Goal: Task Accomplishment & Management: Manage account settings

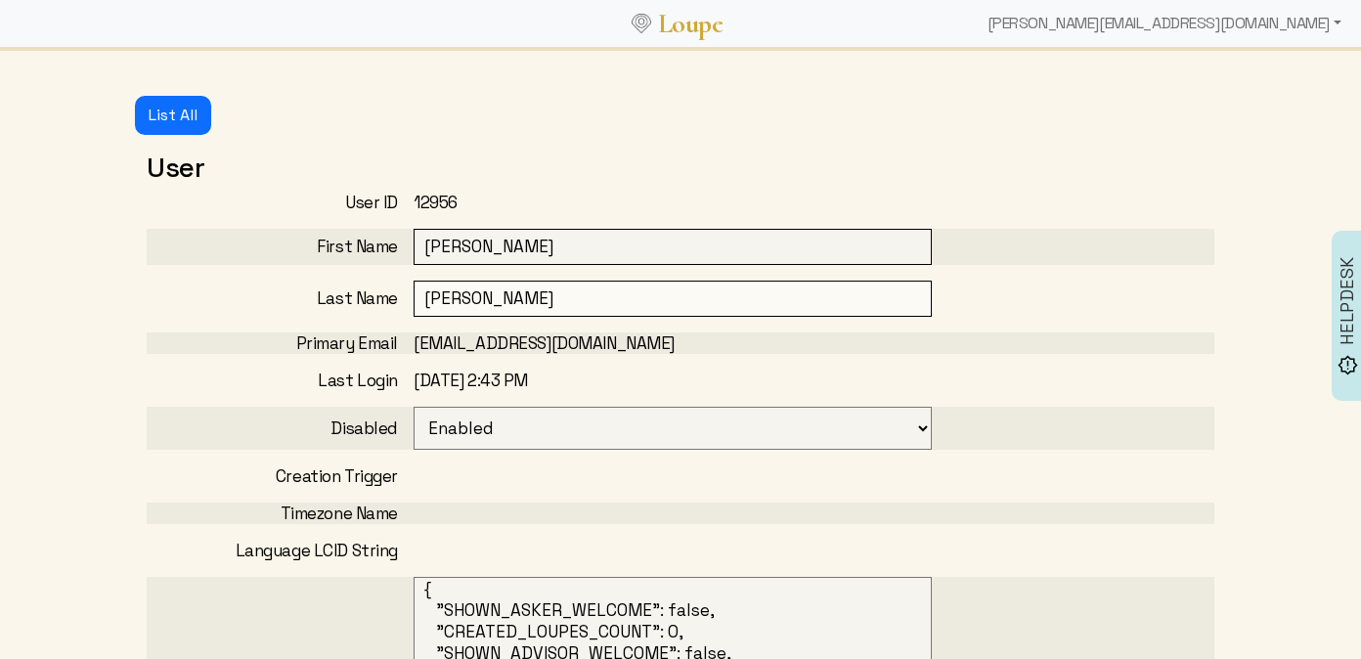
select select
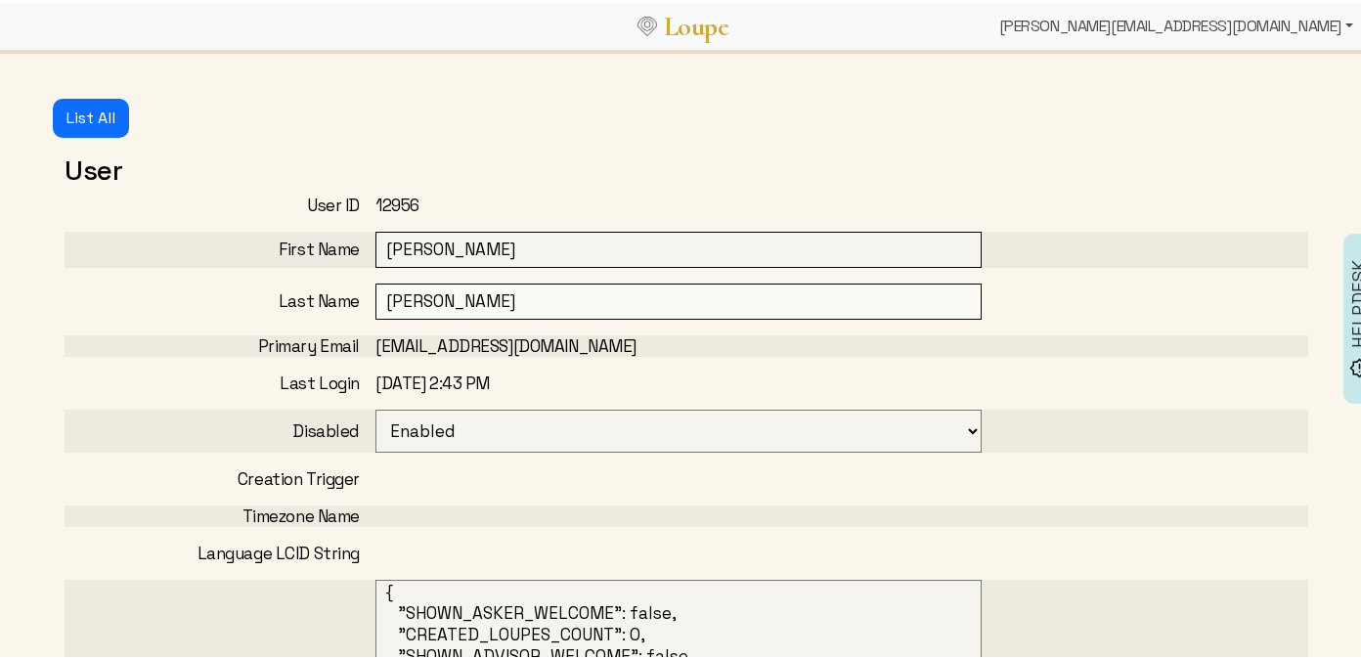
click at [1231, 17] on div "[PERSON_NAME][EMAIL_ADDRESS][DOMAIN_NAME]" at bounding box center [1177, 23] width 370 height 39
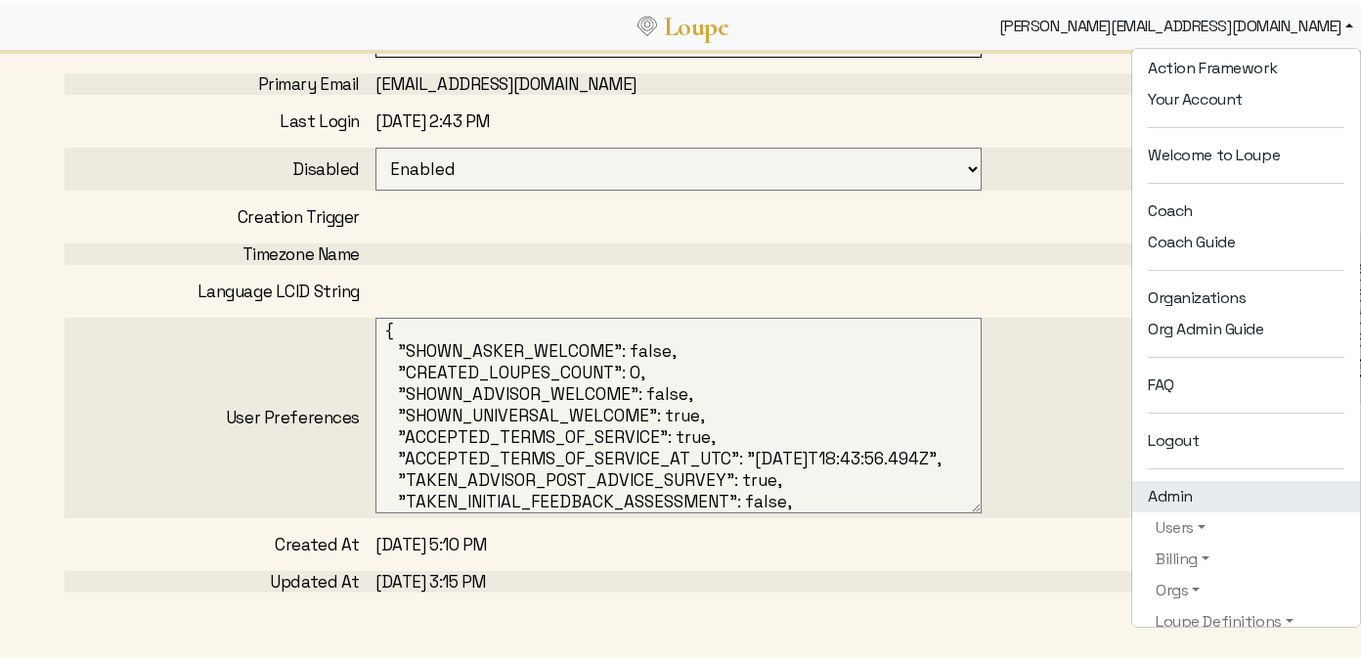
scroll to position [270, 0]
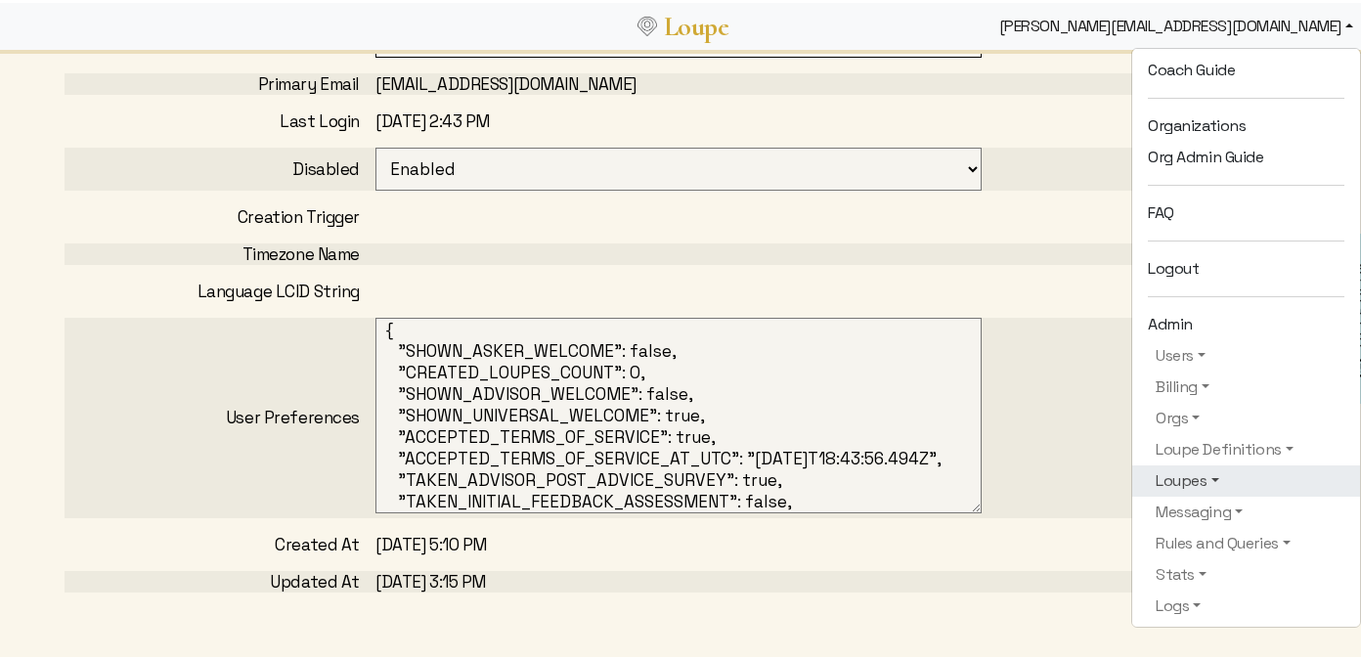
click at [1177, 475] on link "Loupes" at bounding box center [1246, 477] width 197 height 23
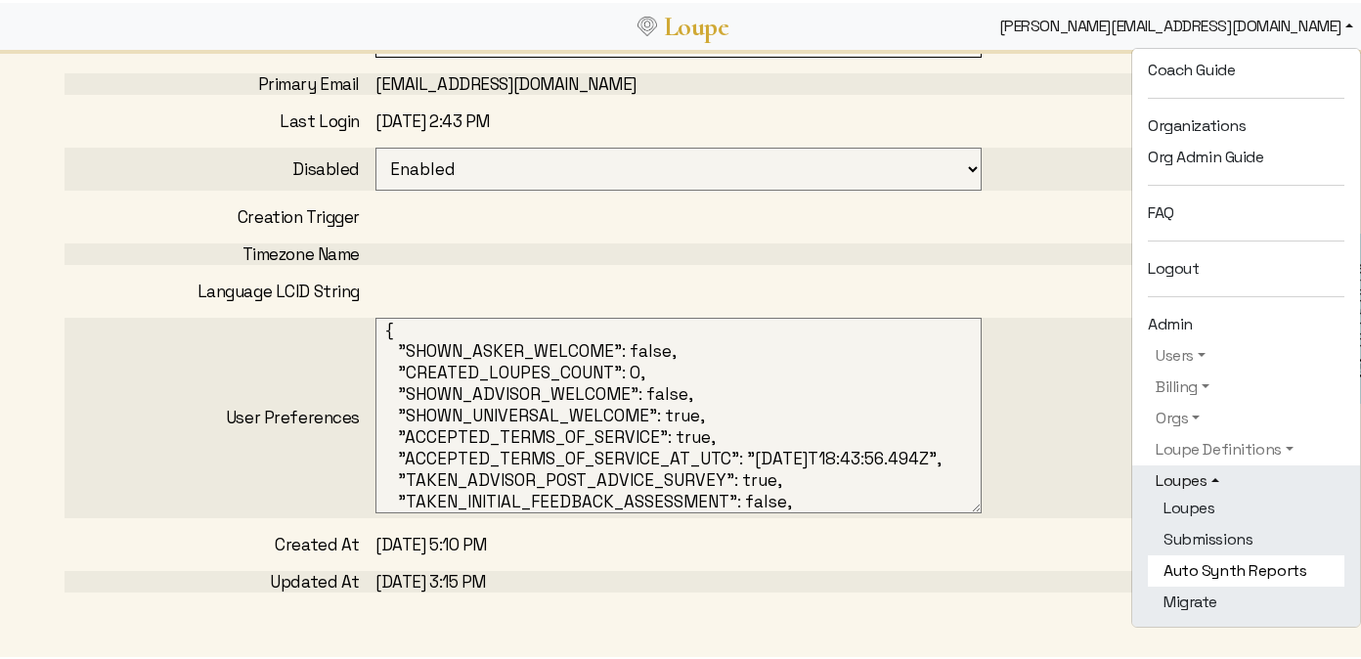
click at [1197, 555] on link "Auto Synth Reports" at bounding box center [1246, 568] width 197 height 31
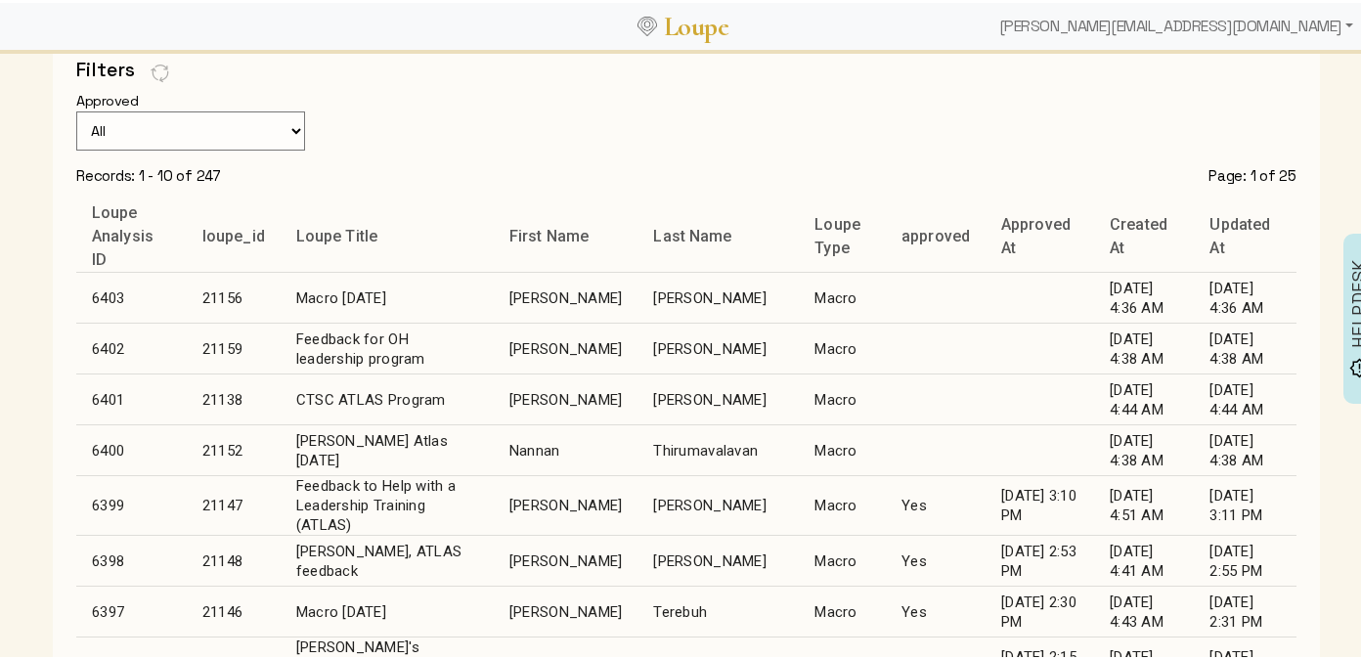
scroll to position [113, 0]
click at [638, 443] on td "Thirumavalavan" at bounding box center [718, 447] width 161 height 51
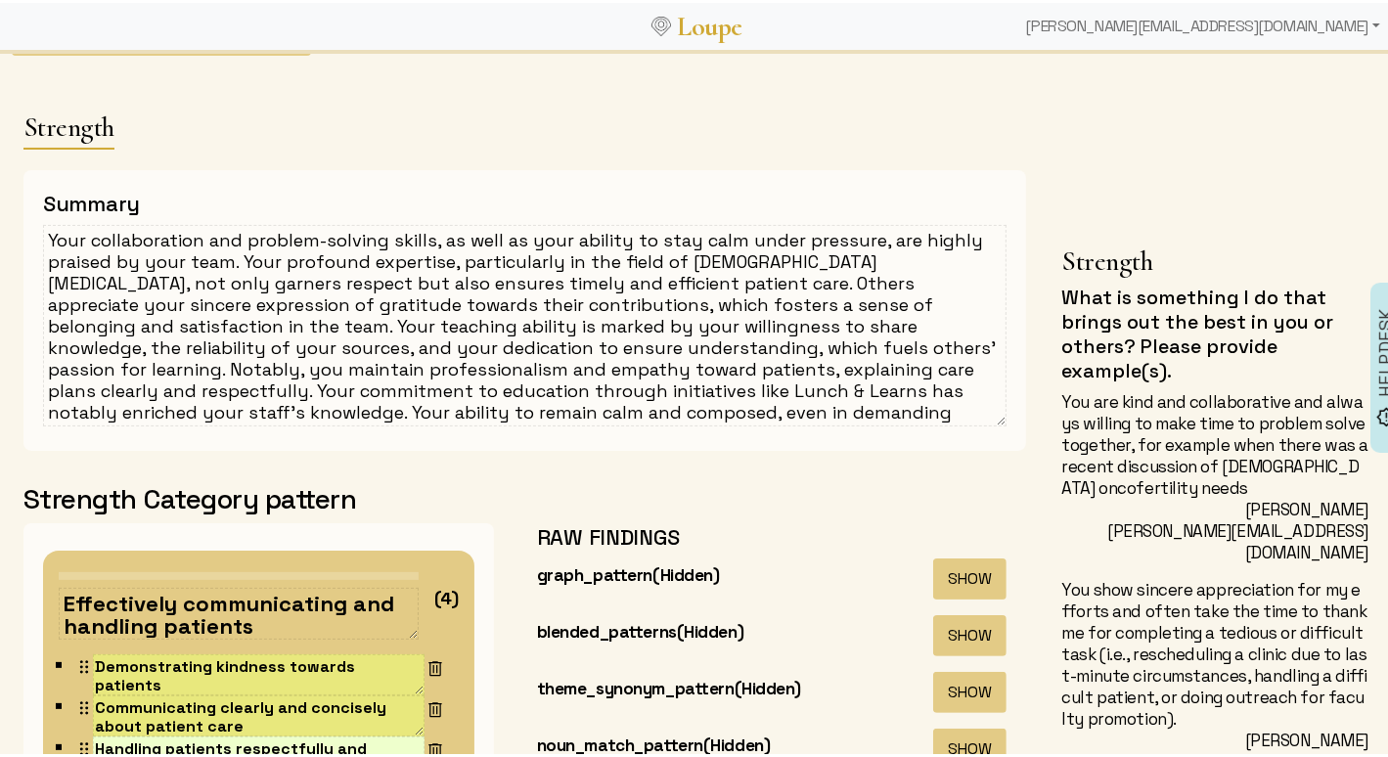
drag, startPoint x: 50, startPoint y: 233, endPoint x: 41, endPoint y: 243, distance: 13.2
click at [35, 234] on div "Summary Your collaboration and problem-solving skills, as well as your ability …" at bounding box center [524, 307] width 1002 height 281
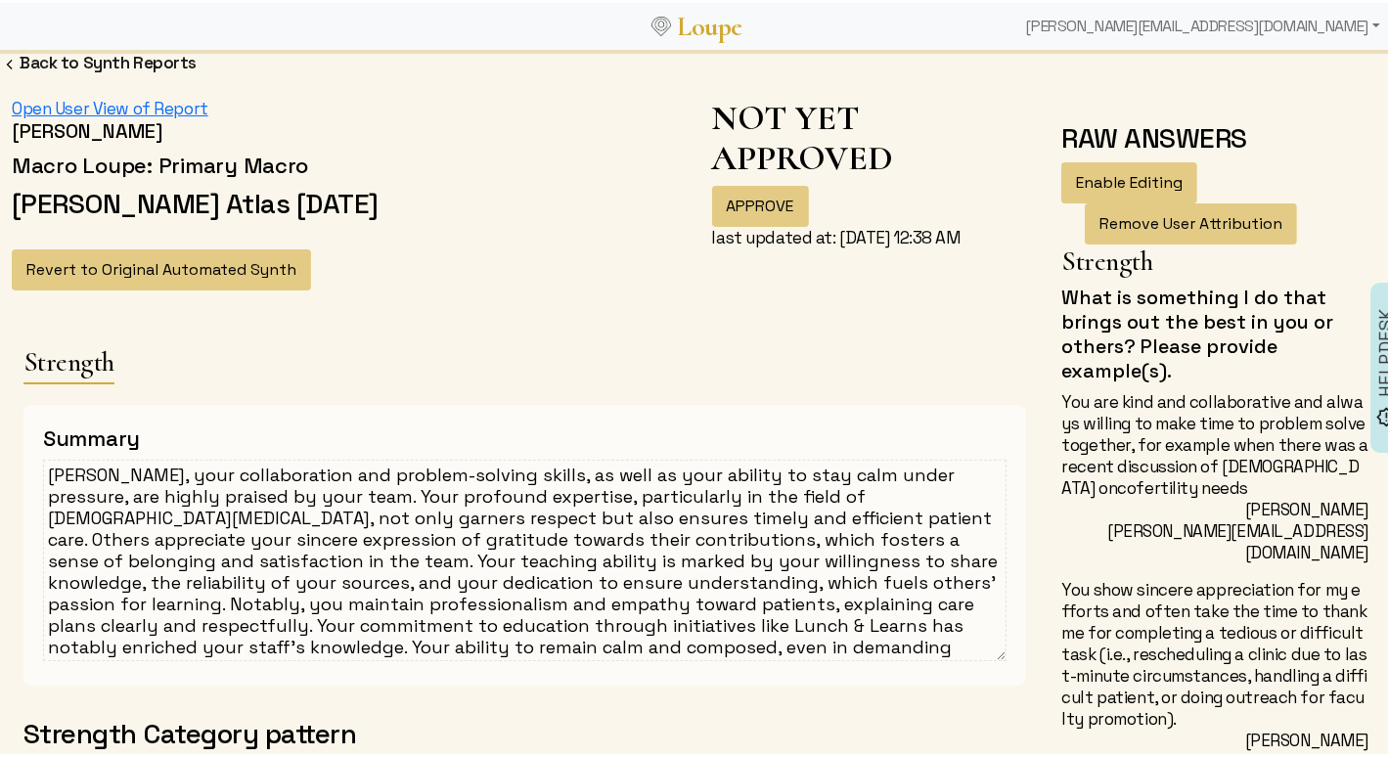
drag, startPoint x: 241, startPoint y: 492, endPoint x: 283, endPoint y: 500, distance: 42.8
click at [283, 500] on textarea "Nannan, your collaboration and problem-solving skills, as well as your ability …" at bounding box center [524, 557] width 963 height 201
click at [917, 624] on textarea "Nannan, your collaboration and problem-solving skills, as well as your ability …" at bounding box center [524, 557] width 963 height 201
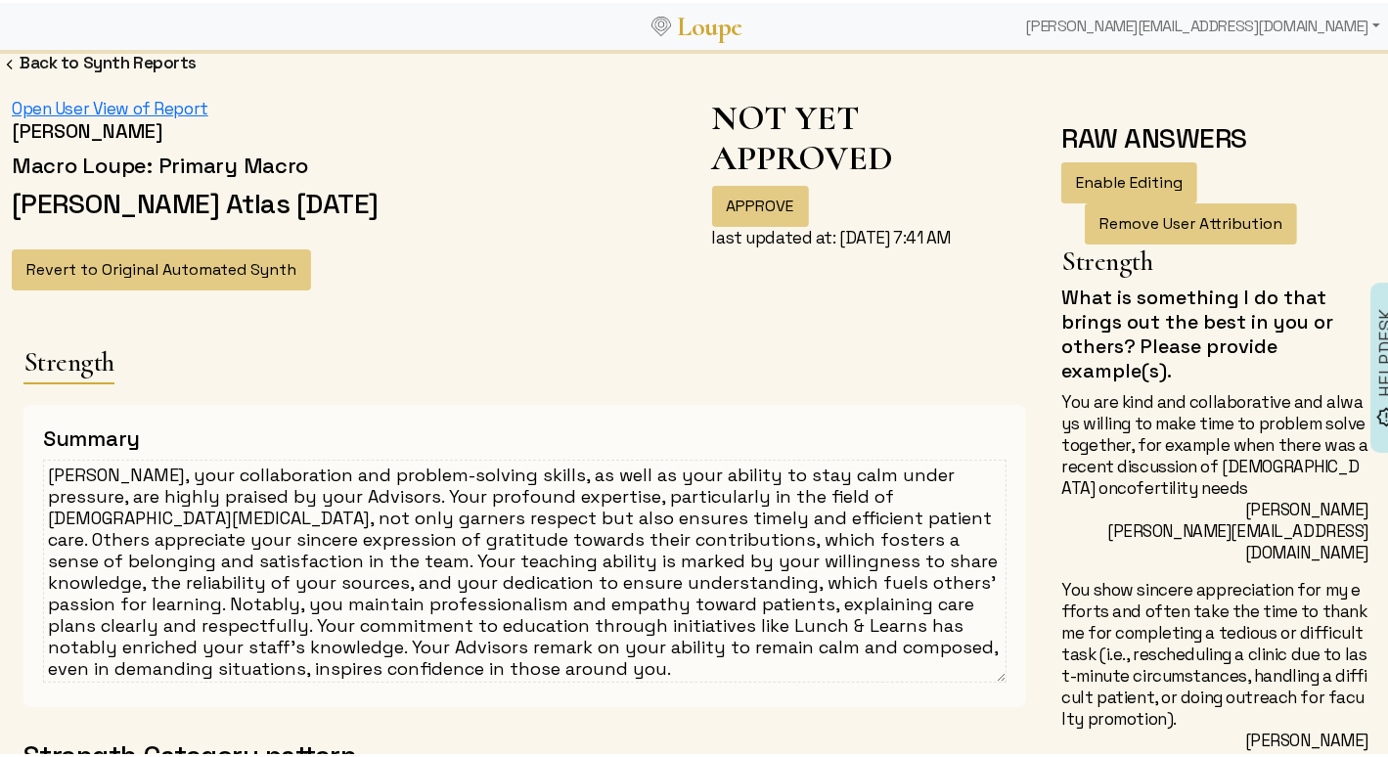
click at [761, 646] on textarea "Nannan, your collaboration and problem-solving skills, as well as your ability …" at bounding box center [524, 568] width 963 height 223
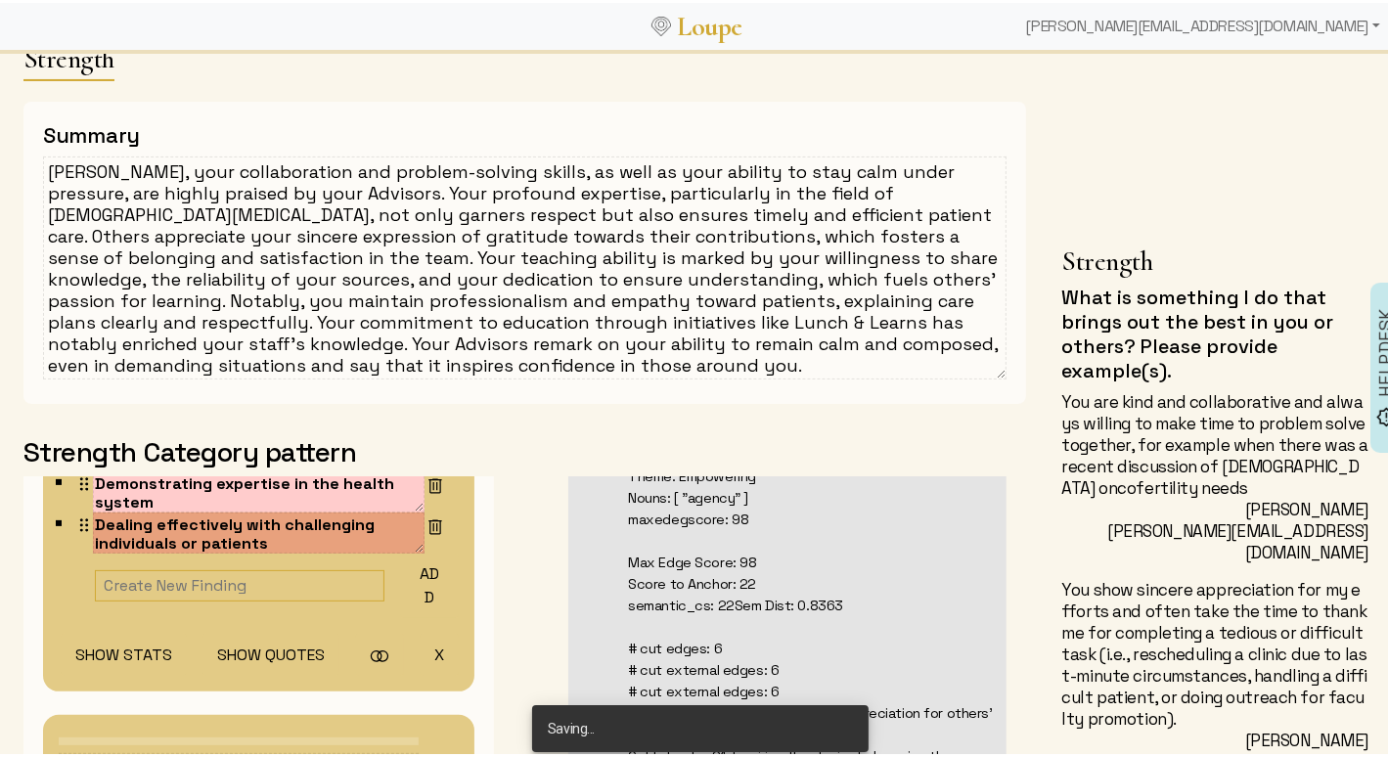
scroll to position [329, 0]
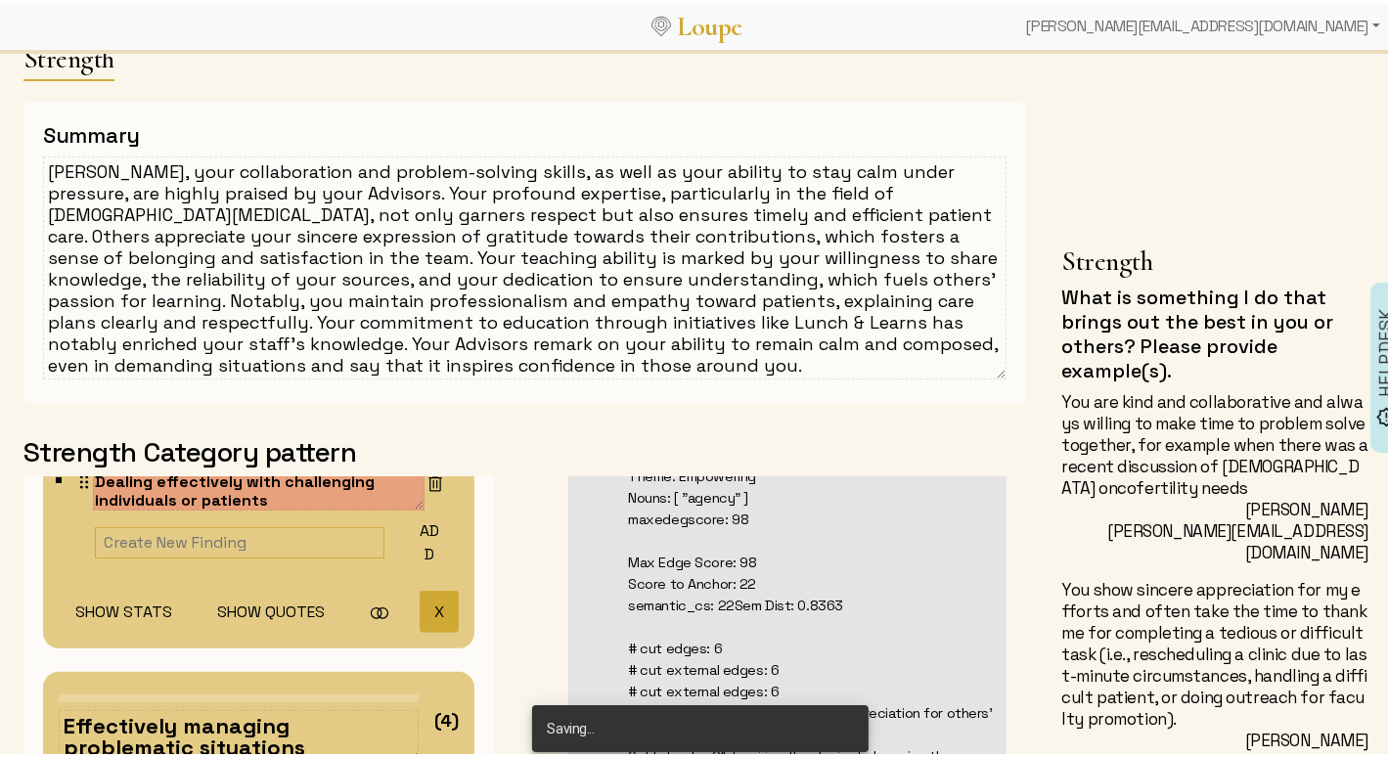
type textarea "Nannan, your collaboration and problem-solving skills, as well as your ability …"
click at [420, 601] on button "X" at bounding box center [439, 609] width 39 height 42
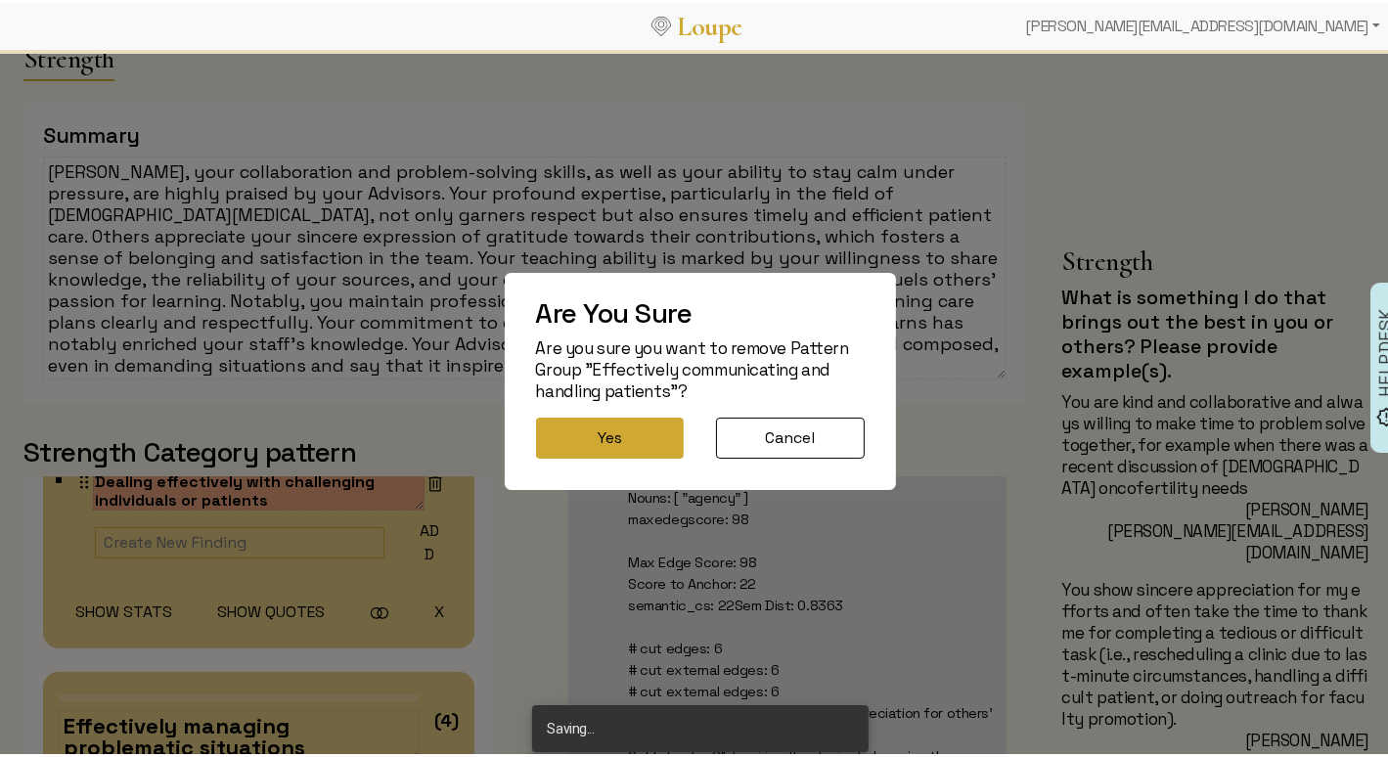
click at [598, 441] on button "Yes" at bounding box center [610, 435] width 148 height 41
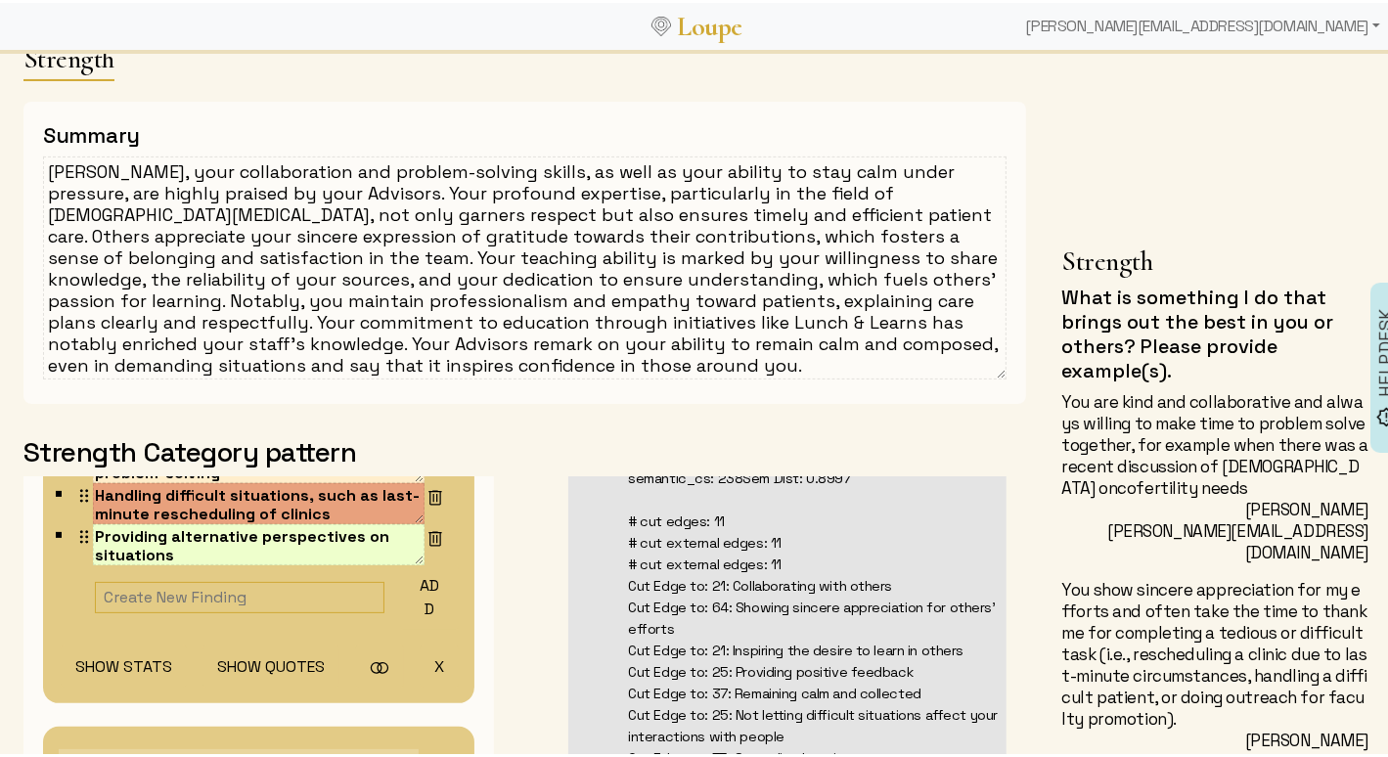
scroll to position [202, 0]
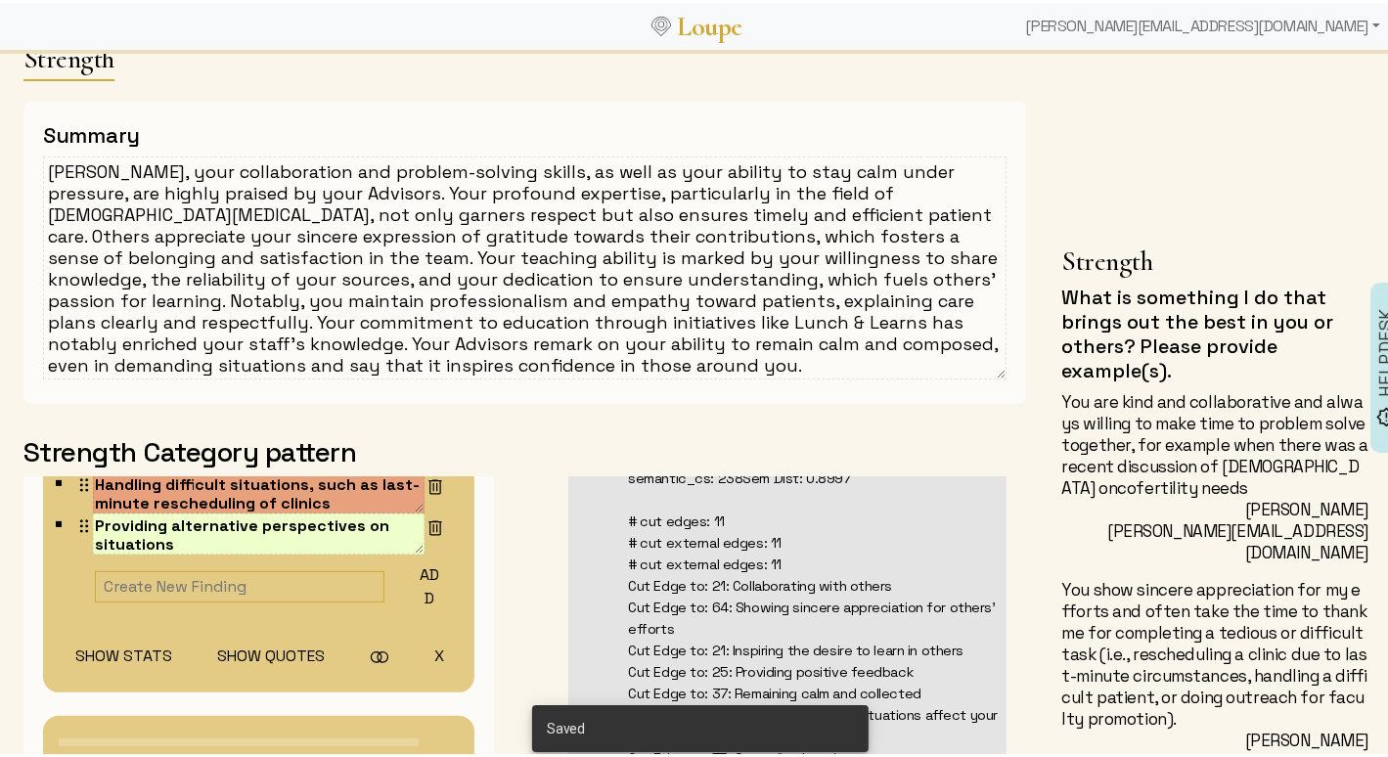
drag, startPoint x: 415, startPoint y: 644, endPoint x: 427, endPoint y: 640, distance: 13.3
click at [420, 644] on button "X" at bounding box center [439, 653] width 39 height 42
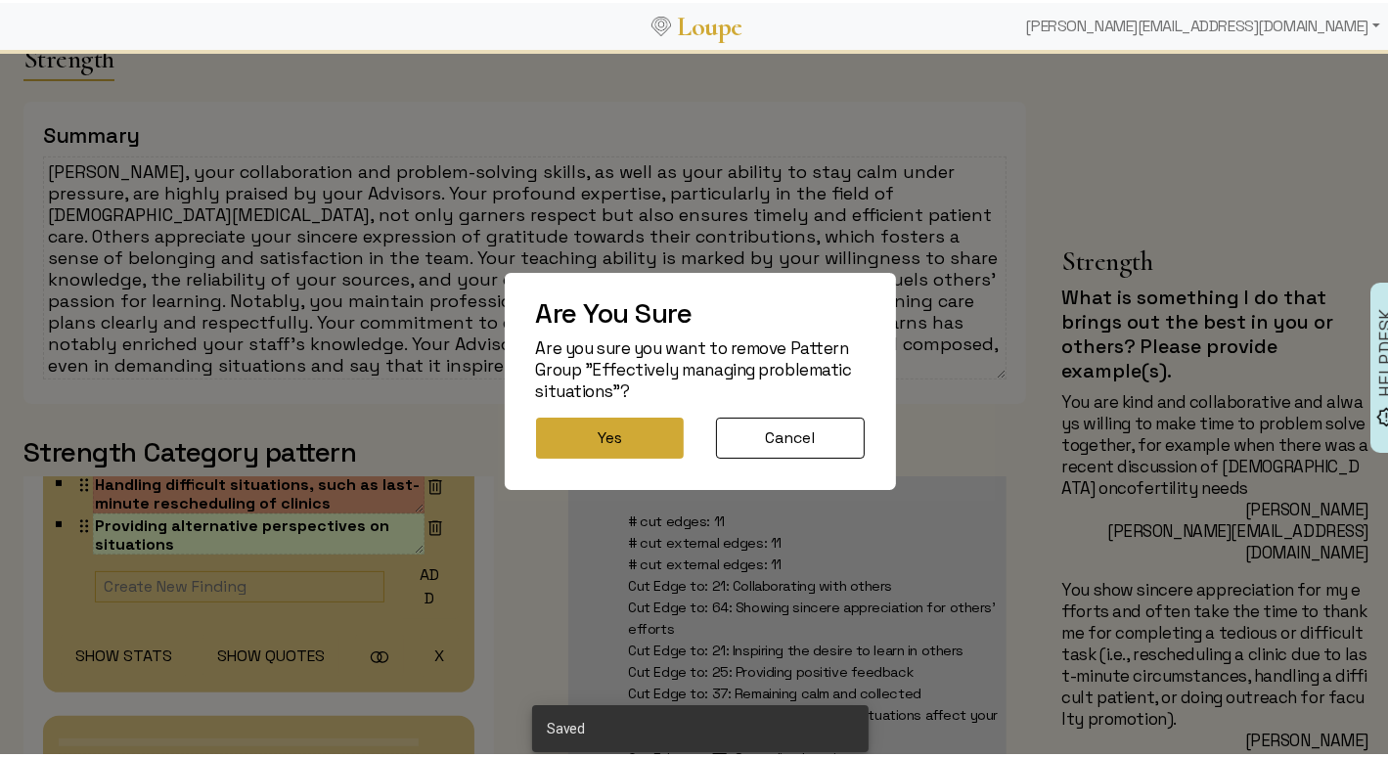
click at [597, 446] on button "Yes" at bounding box center [610, 435] width 148 height 41
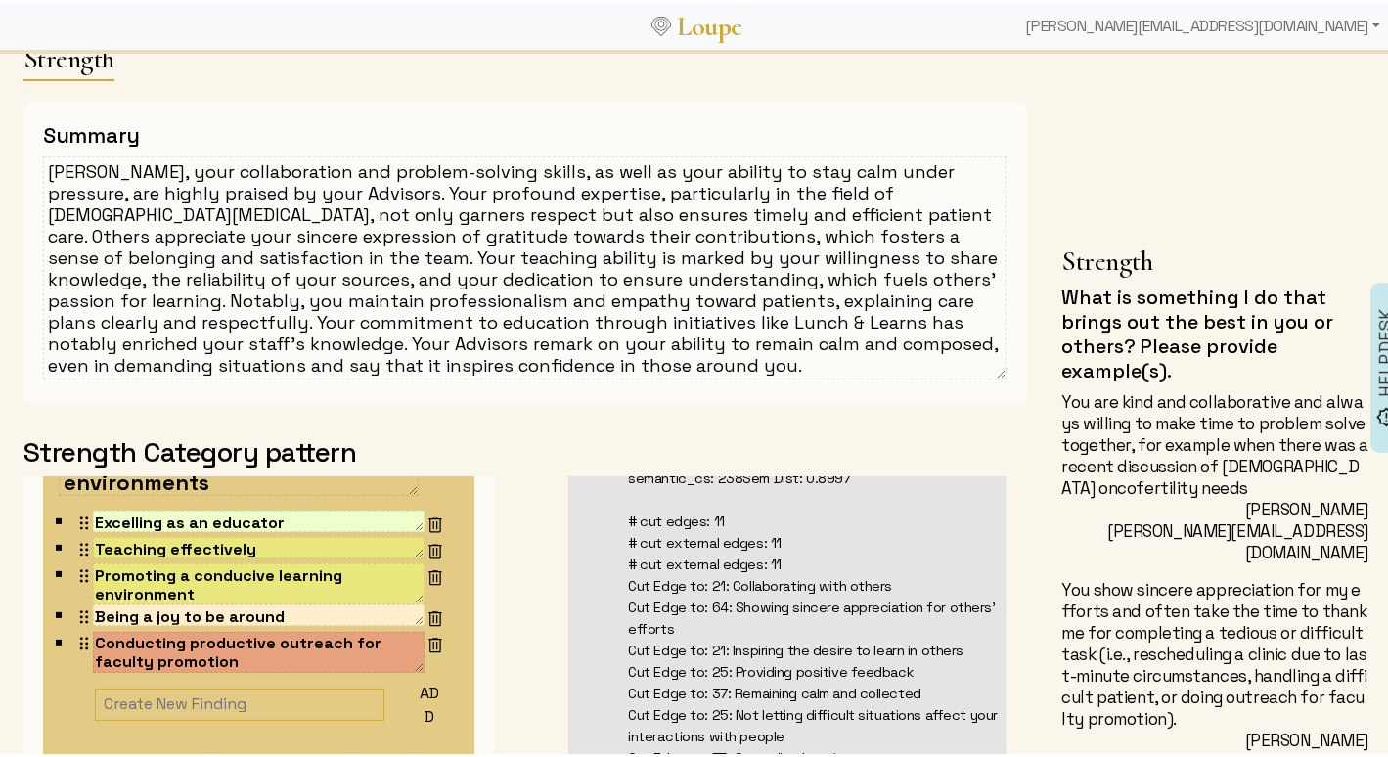
scroll to position [270, 0]
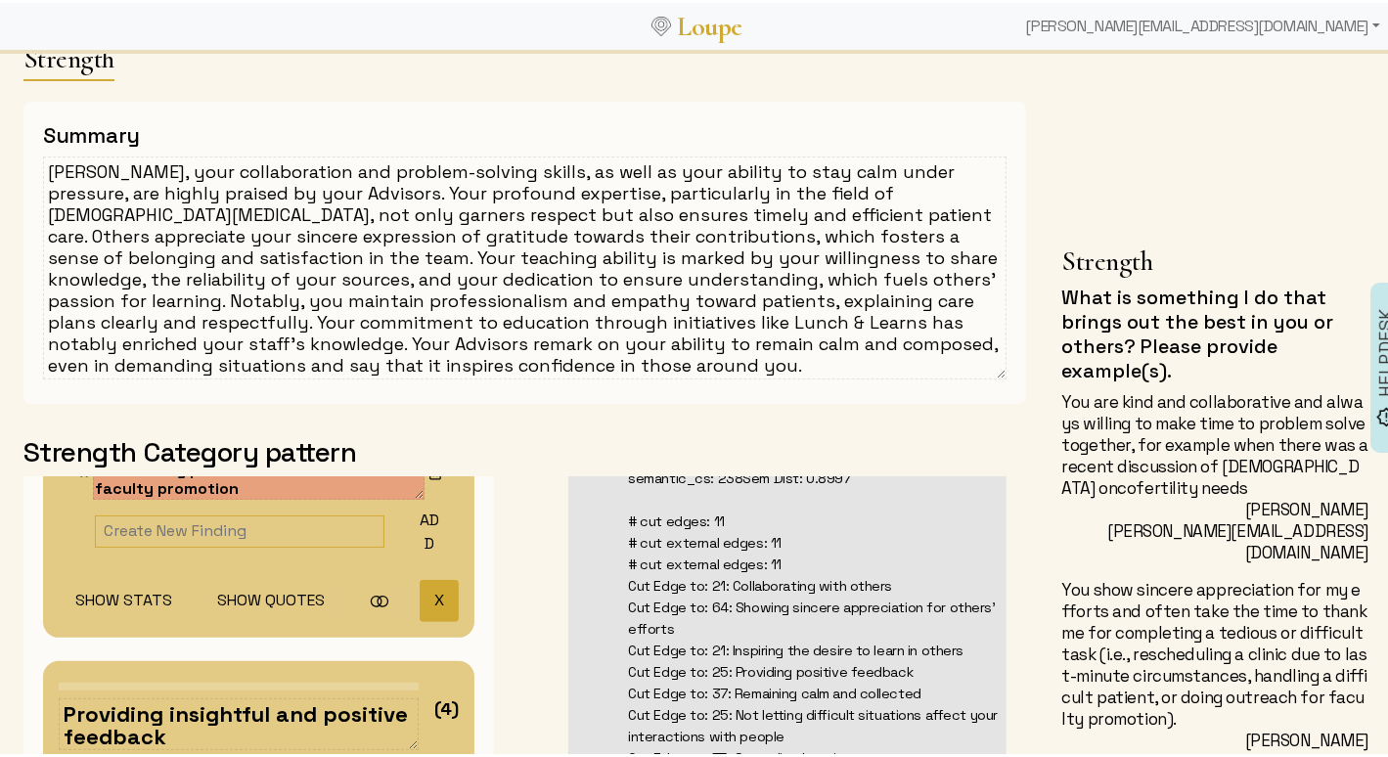
click at [420, 581] on button "X" at bounding box center [439, 598] width 39 height 42
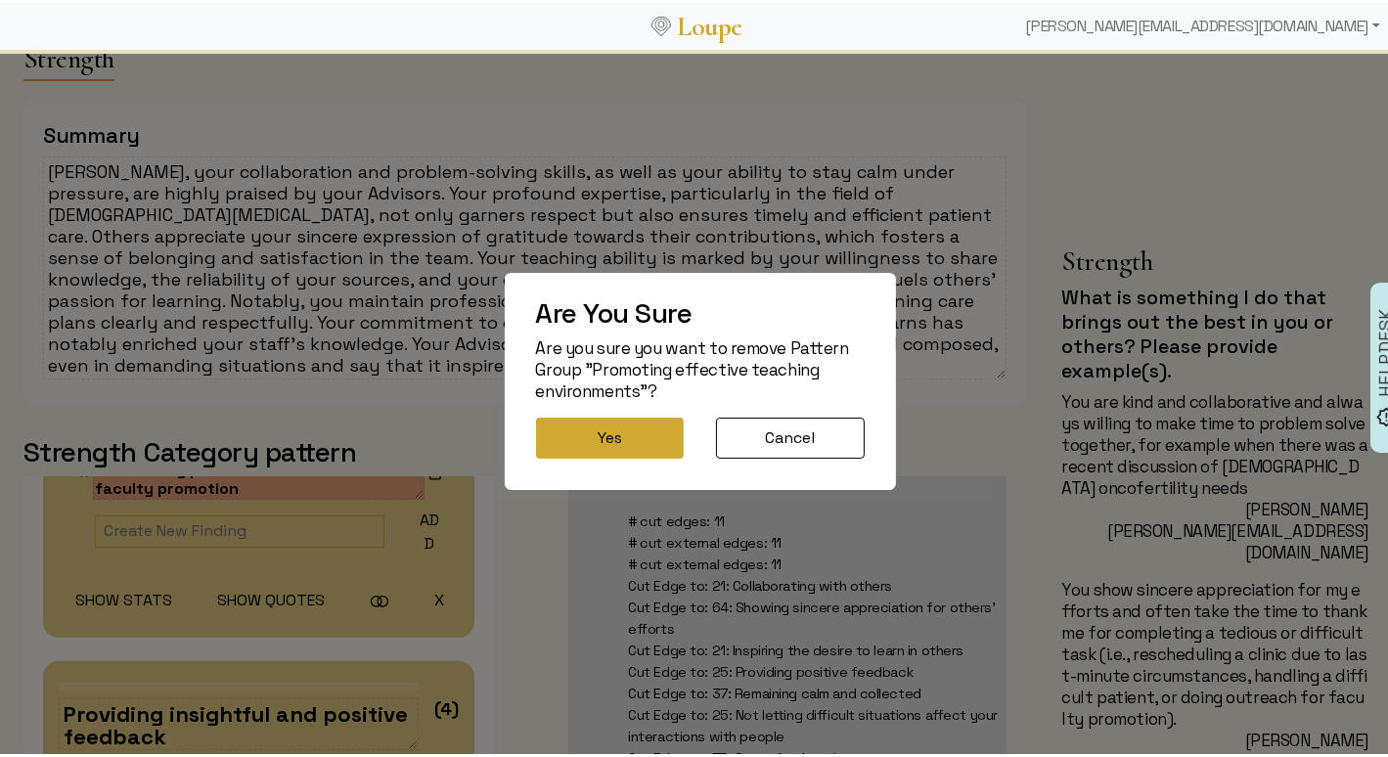
click at [550, 431] on button "Yes" at bounding box center [610, 435] width 148 height 41
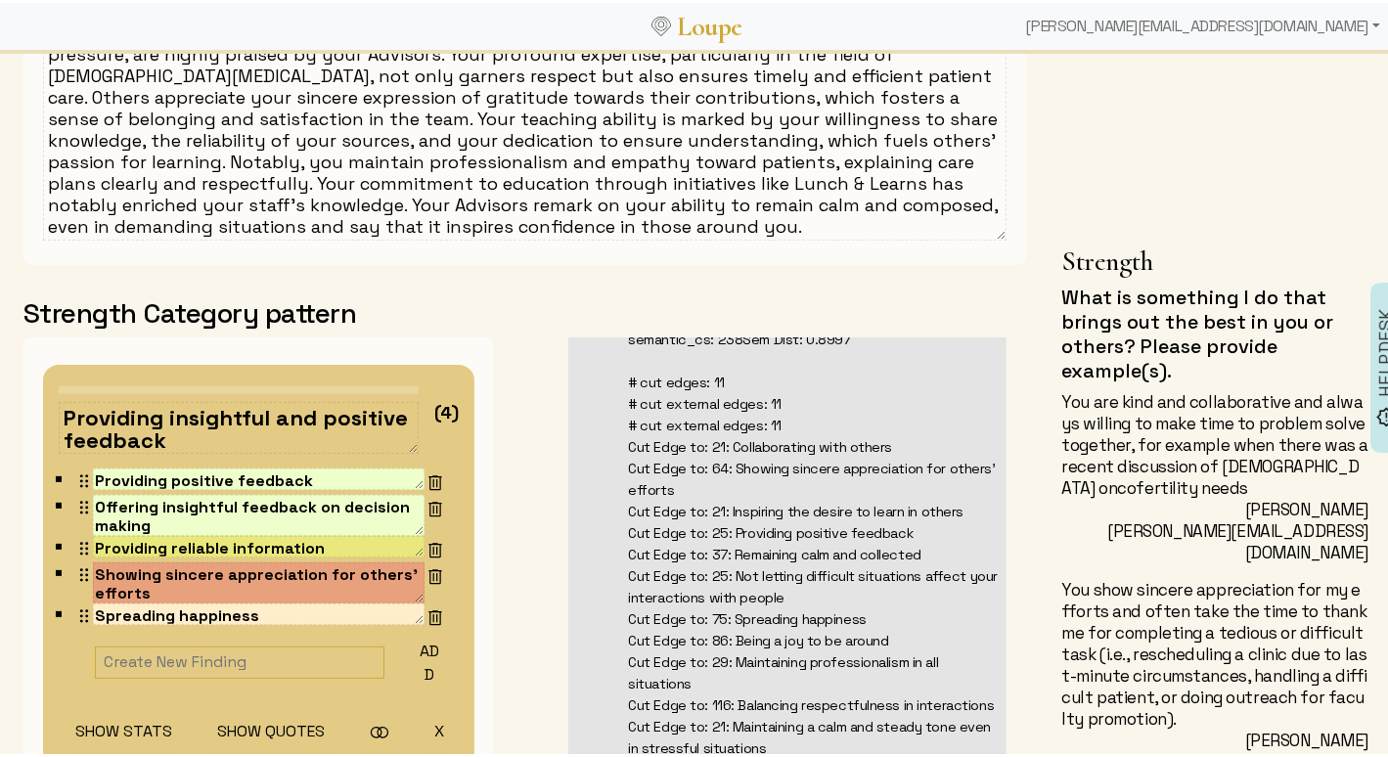
scroll to position [573, 0]
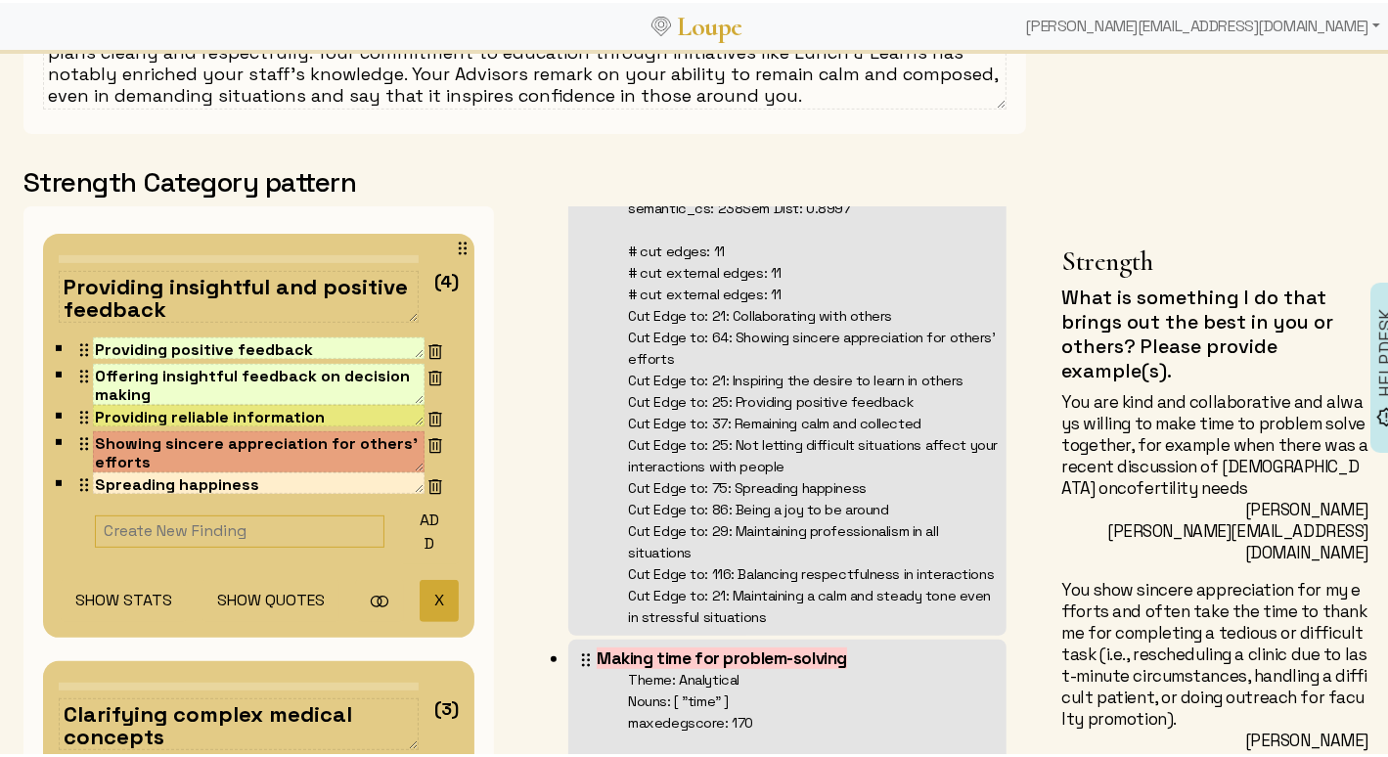
click at [420, 594] on button "X" at bounding box center [439, 598] width 39 height 42
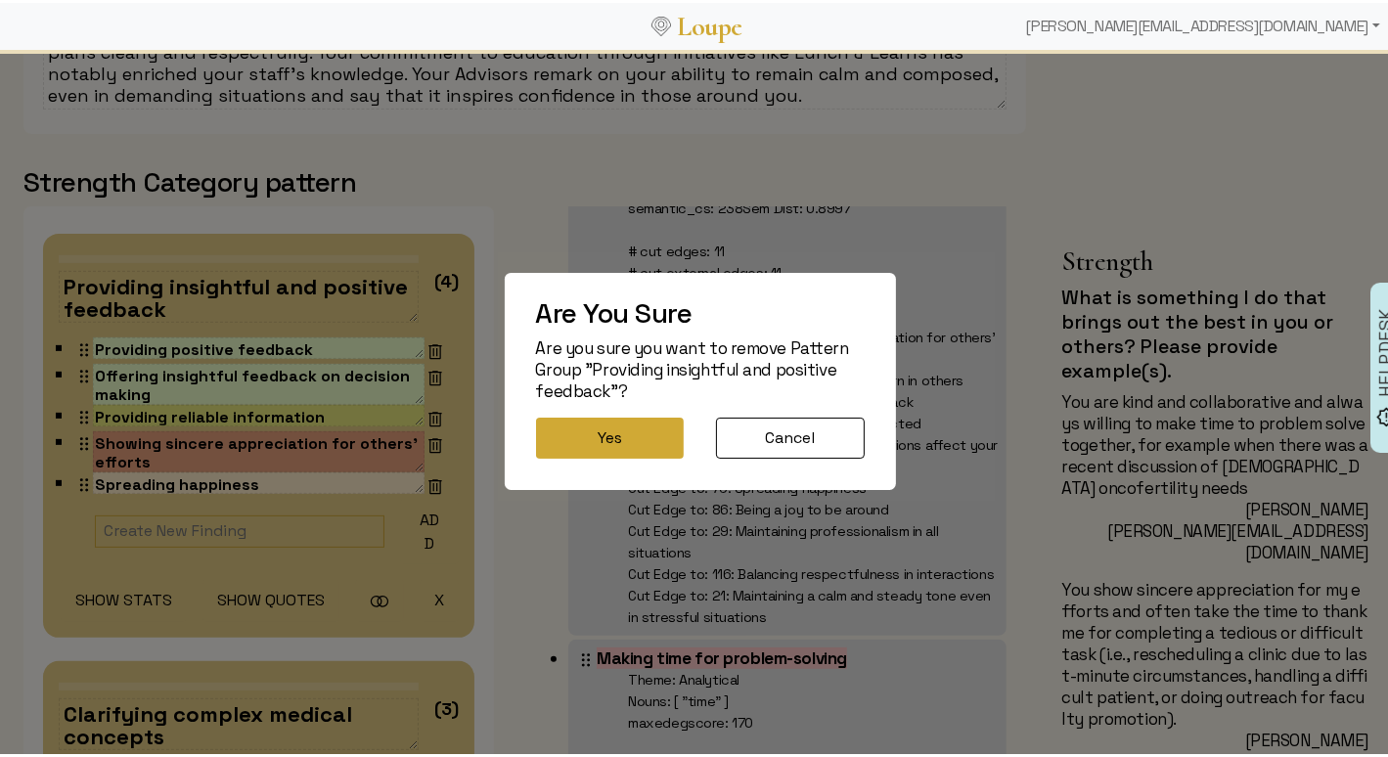
click at [599, 433] on button "Yes" at bounding box center [610, 435] width 148 height 41
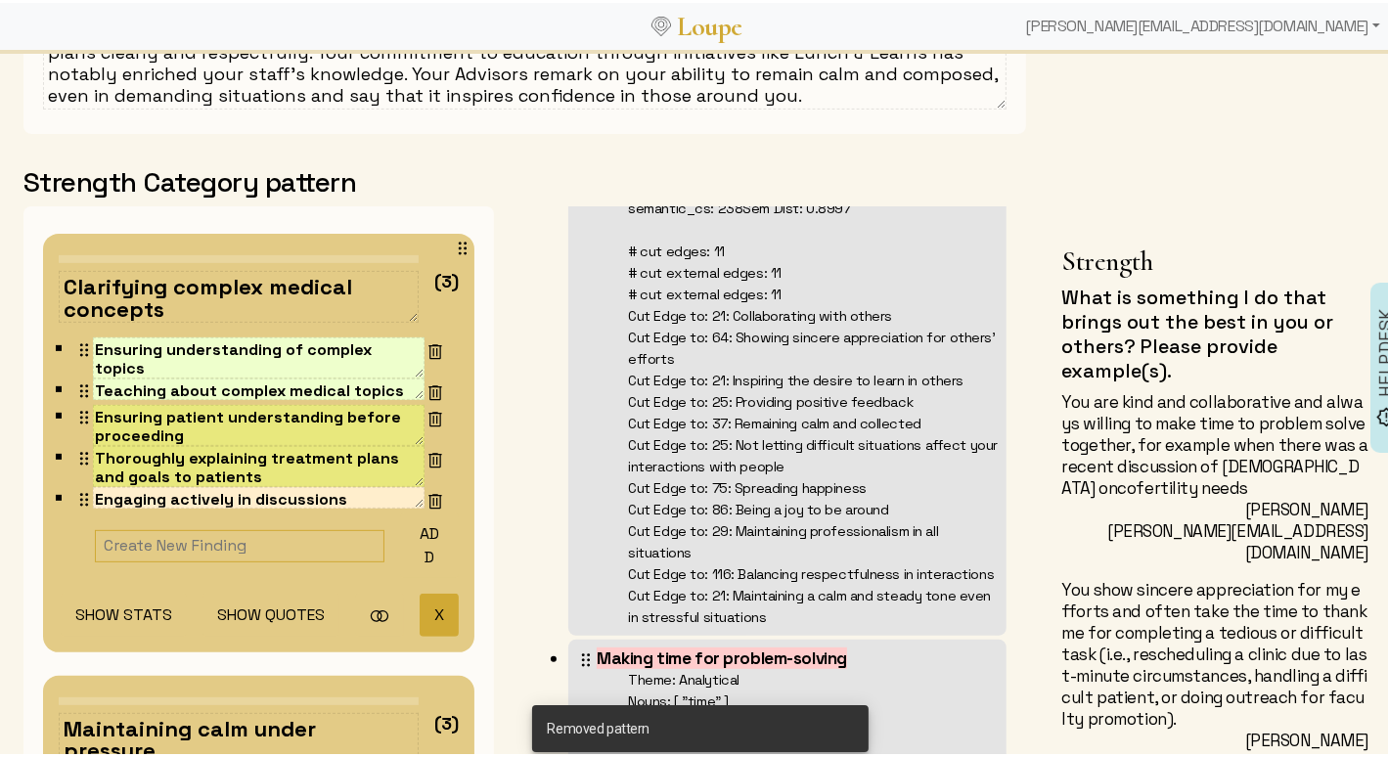
click at [427, 599] on button "X" at bounding box center [439, 612] width 39 height 42
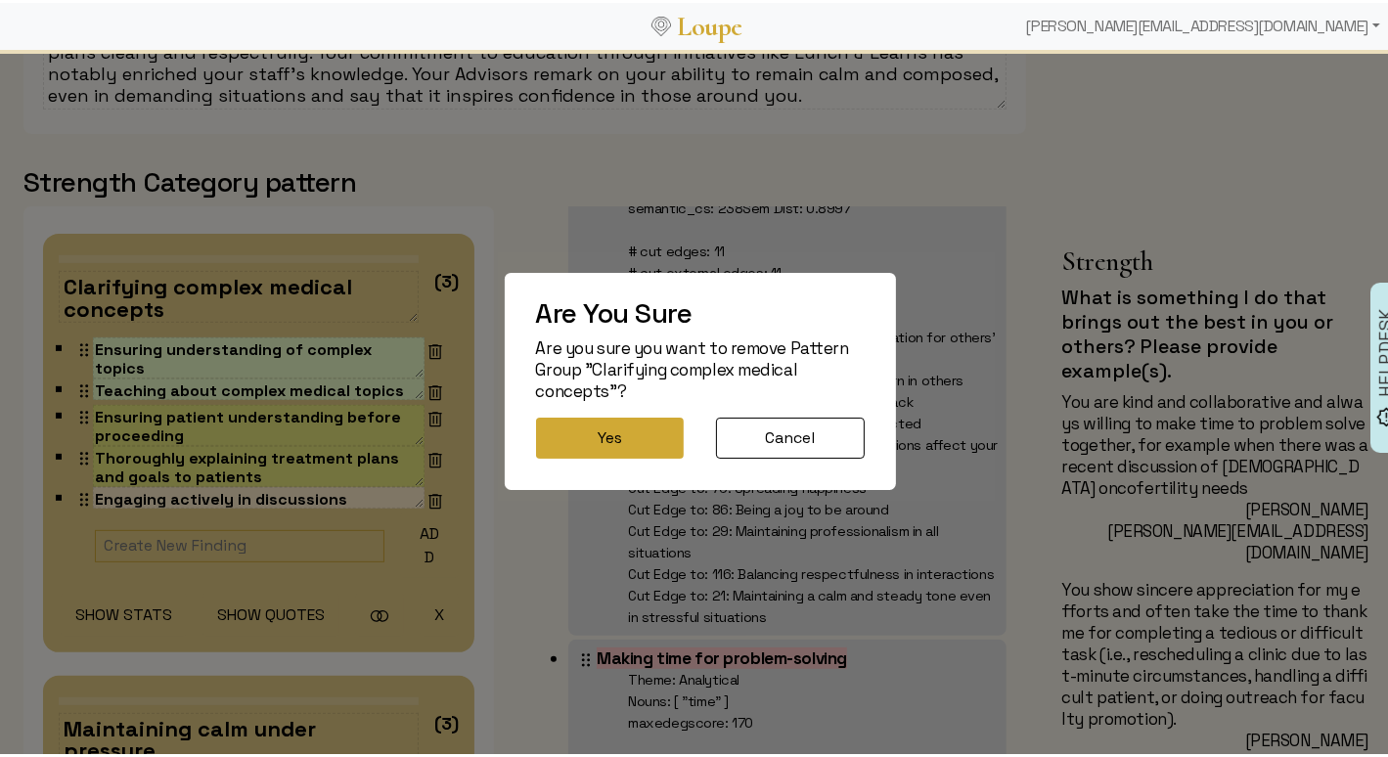
click at [569, 434] on button "Yes" at bounding box center [610, 435] width 148 height 41
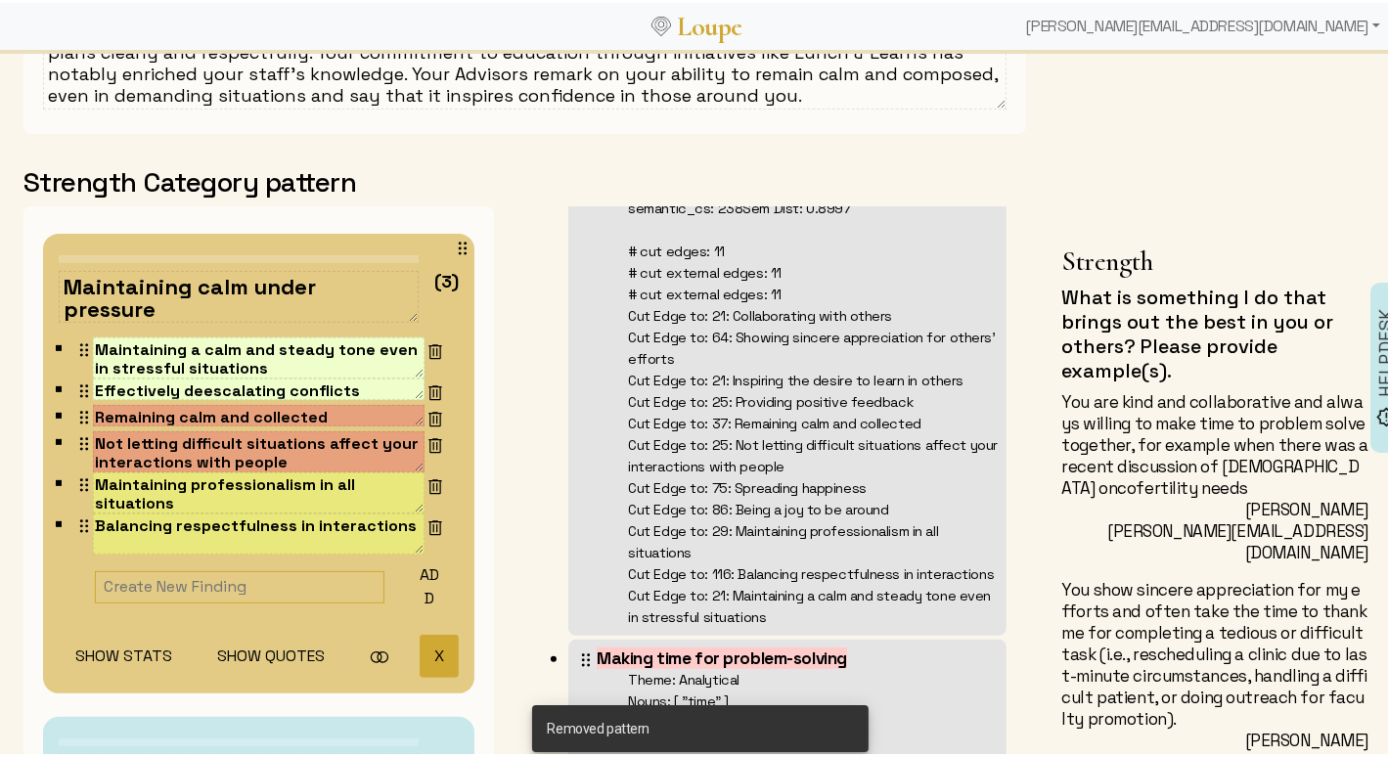
click at [420, 649] on button "X" at bounding box center [439, 653] width 39 height 42
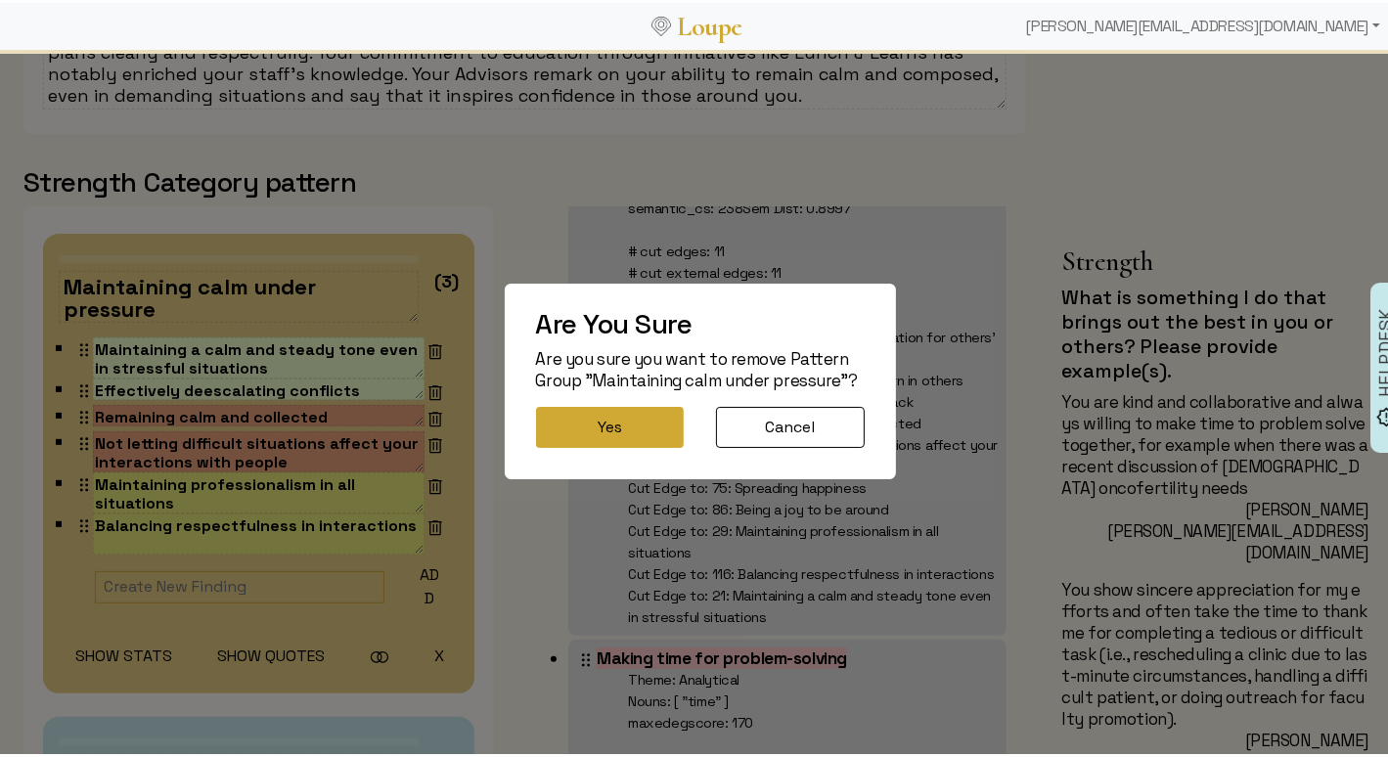
click at [653, 420] on button "Yes" at bounding box center [610, 424] width 148 height 41
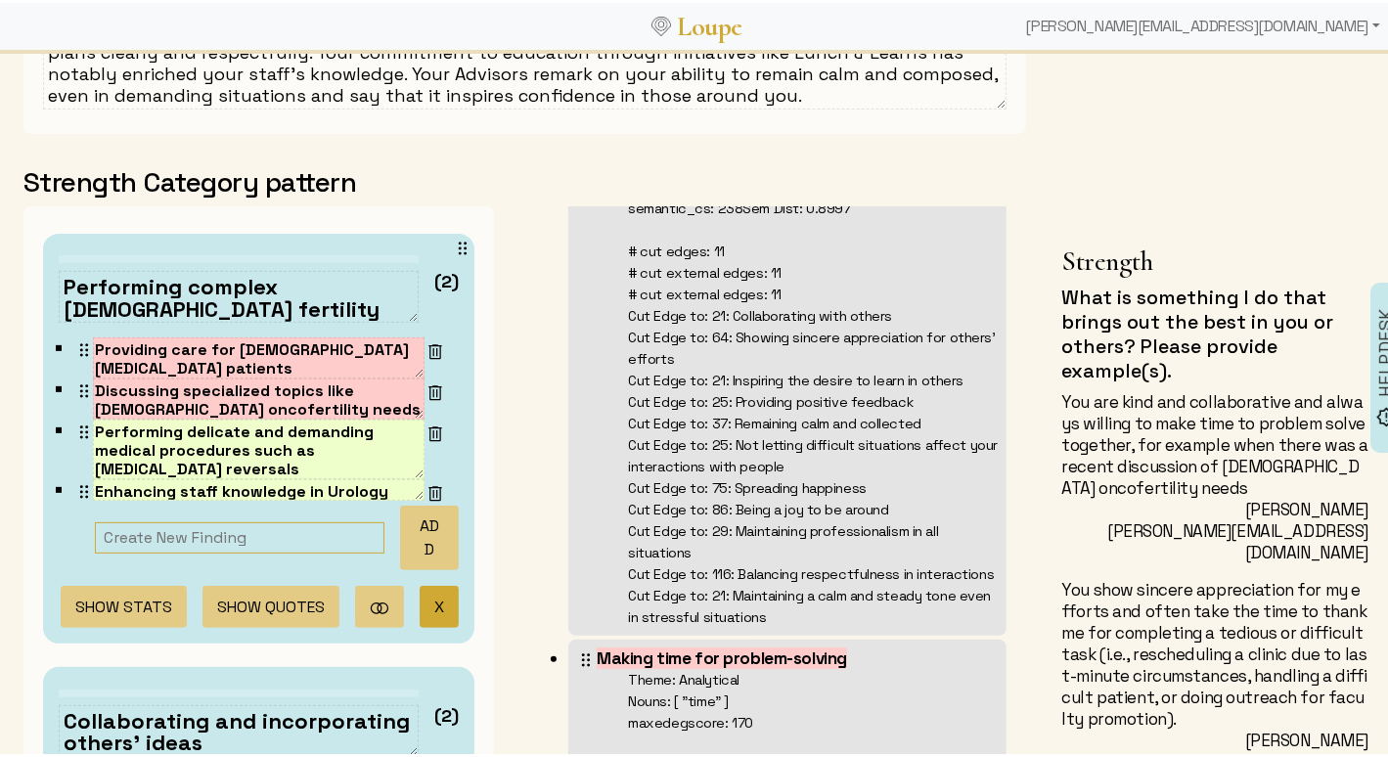
click at [421, 601] on button "X" at bounding box center [439, 604] width 39 height 42
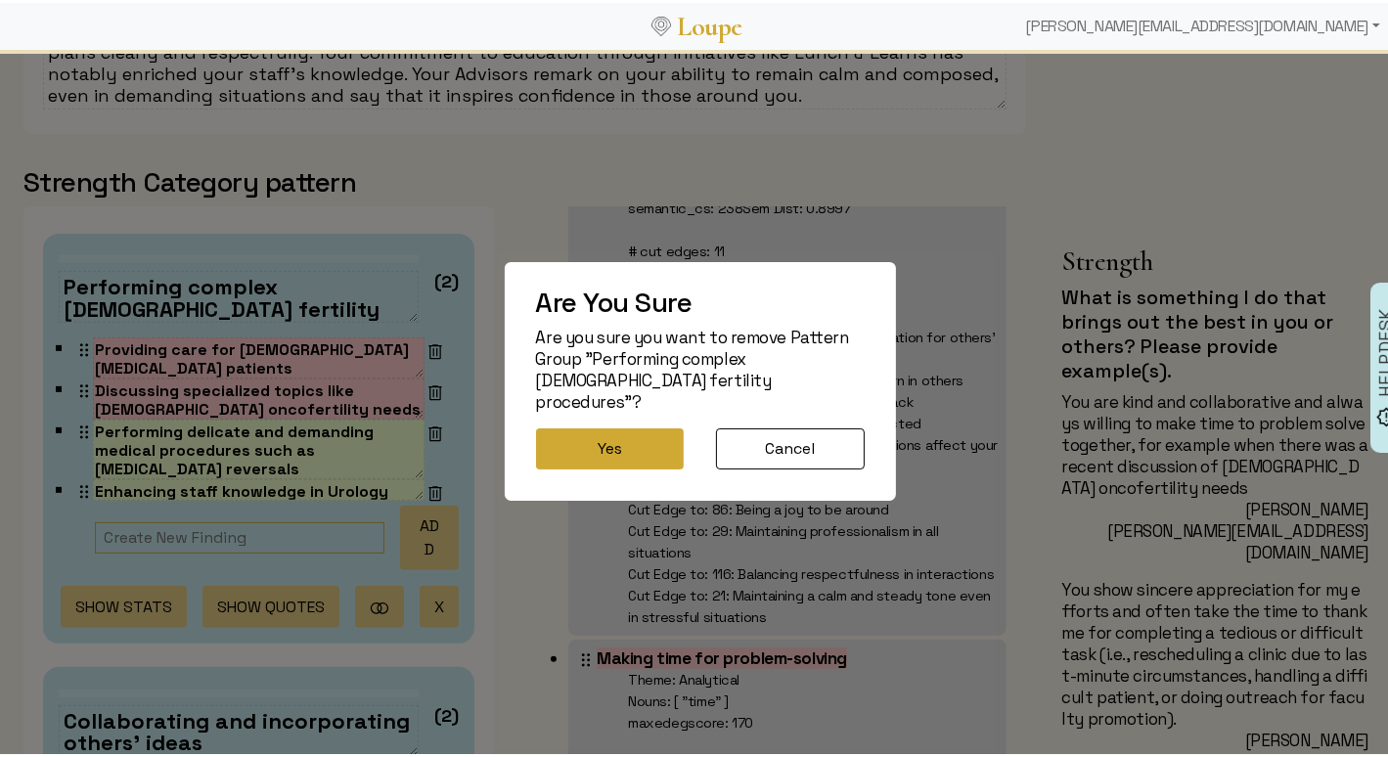
click at [602, 425] on button "Yes" at bounding box center [610, 445] width 148 height 41
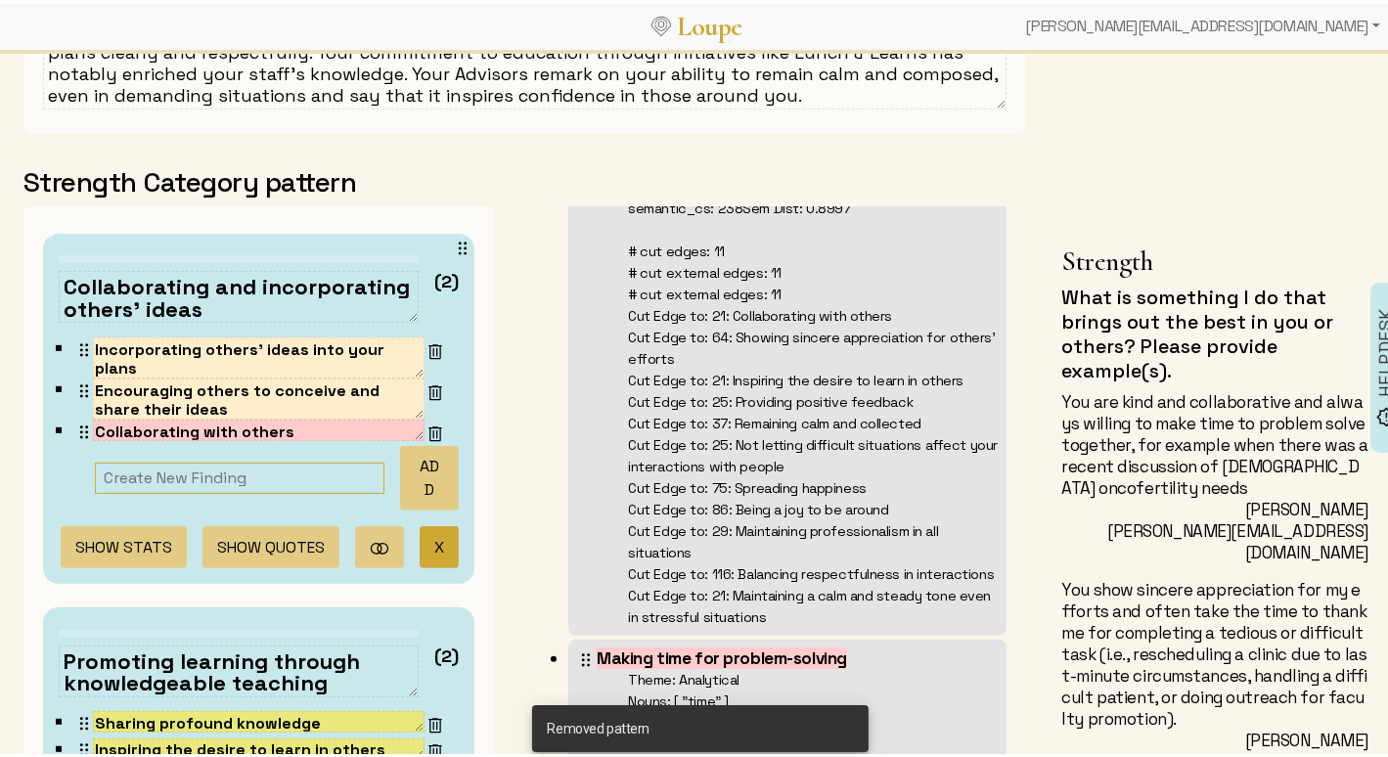
click at [422, 532] on button "X" at bounding box center [439, 544] width 39 height 42
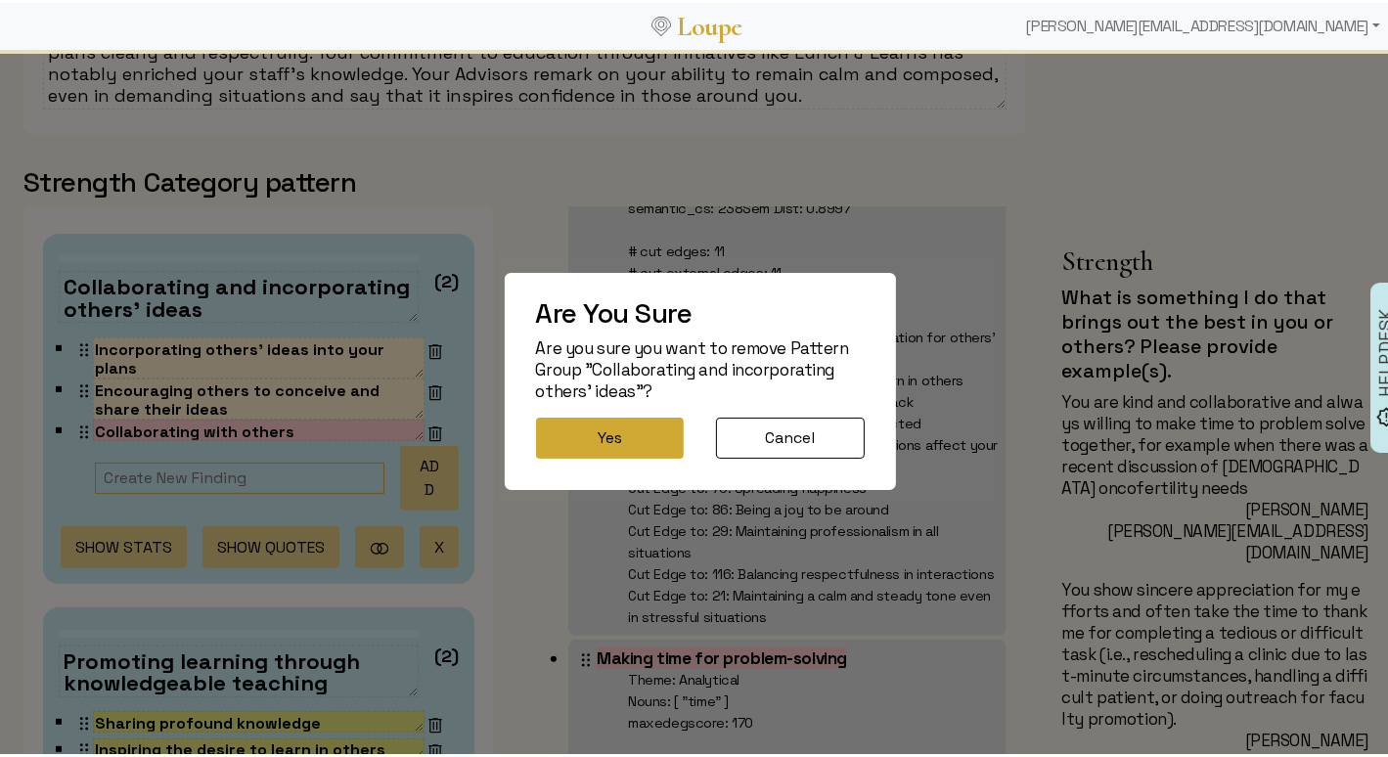
click at [592, 428] on button "Yes" at bounding box center [610, 435] width 148 height 41
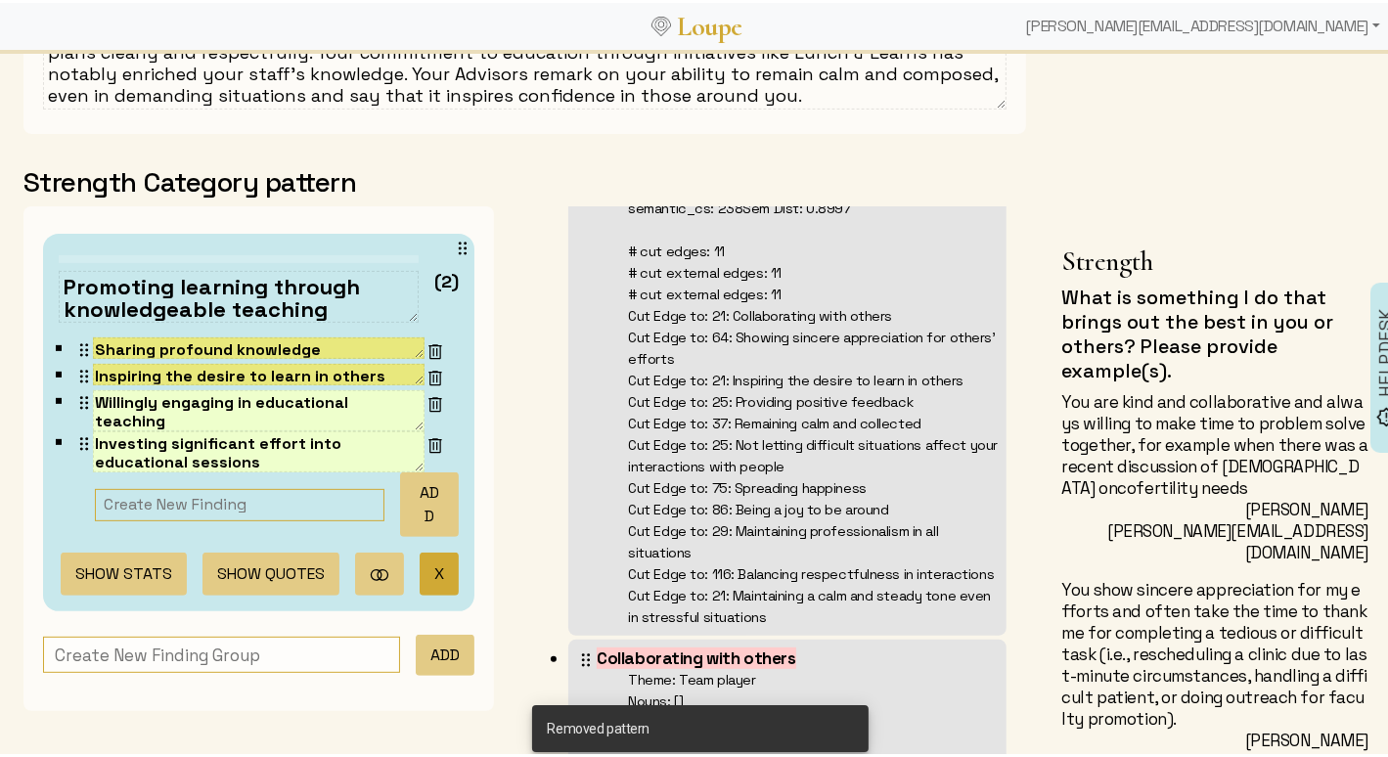
click at [420, 566] on button "X" at bounding box center [439, 571] width 39 height 42
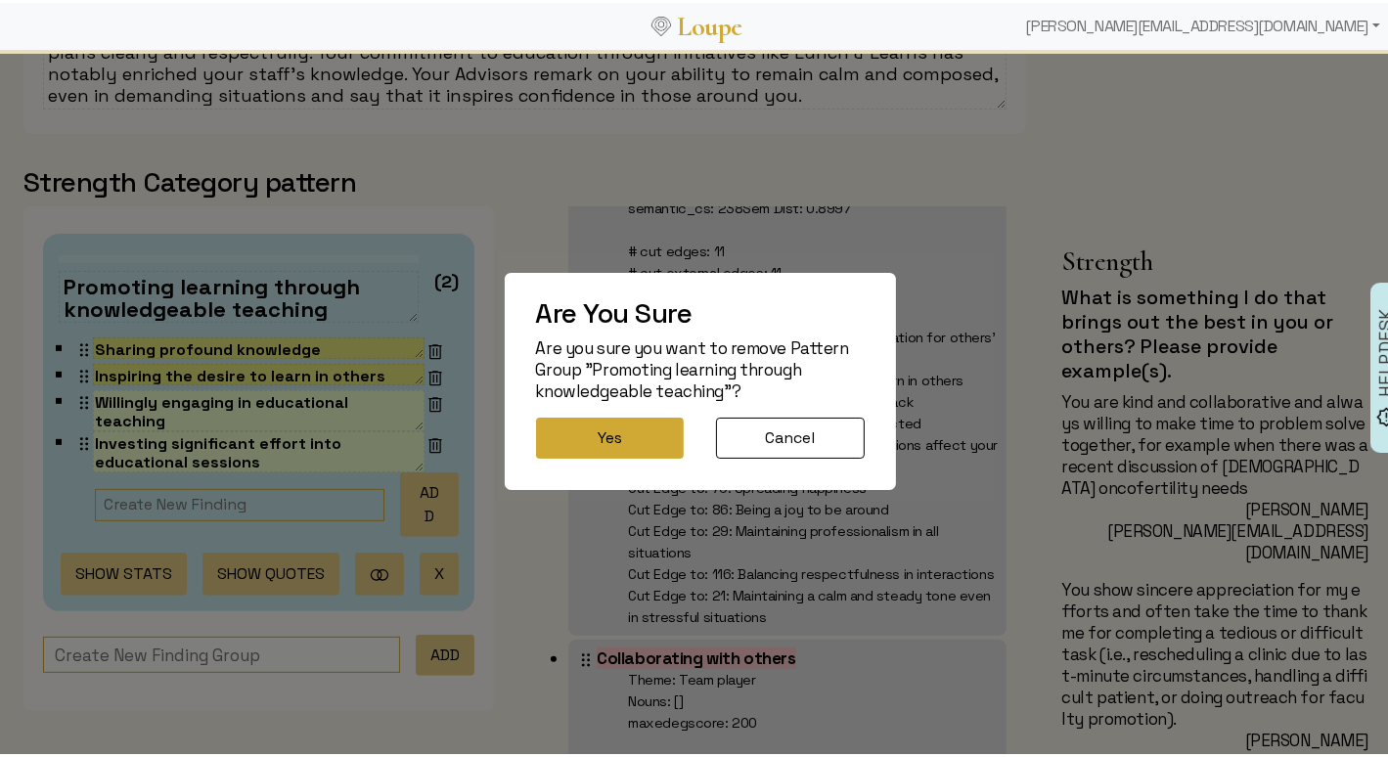
click at [593, 433] on button "Yes" at bounding box center [610, 435] width 148 height 41
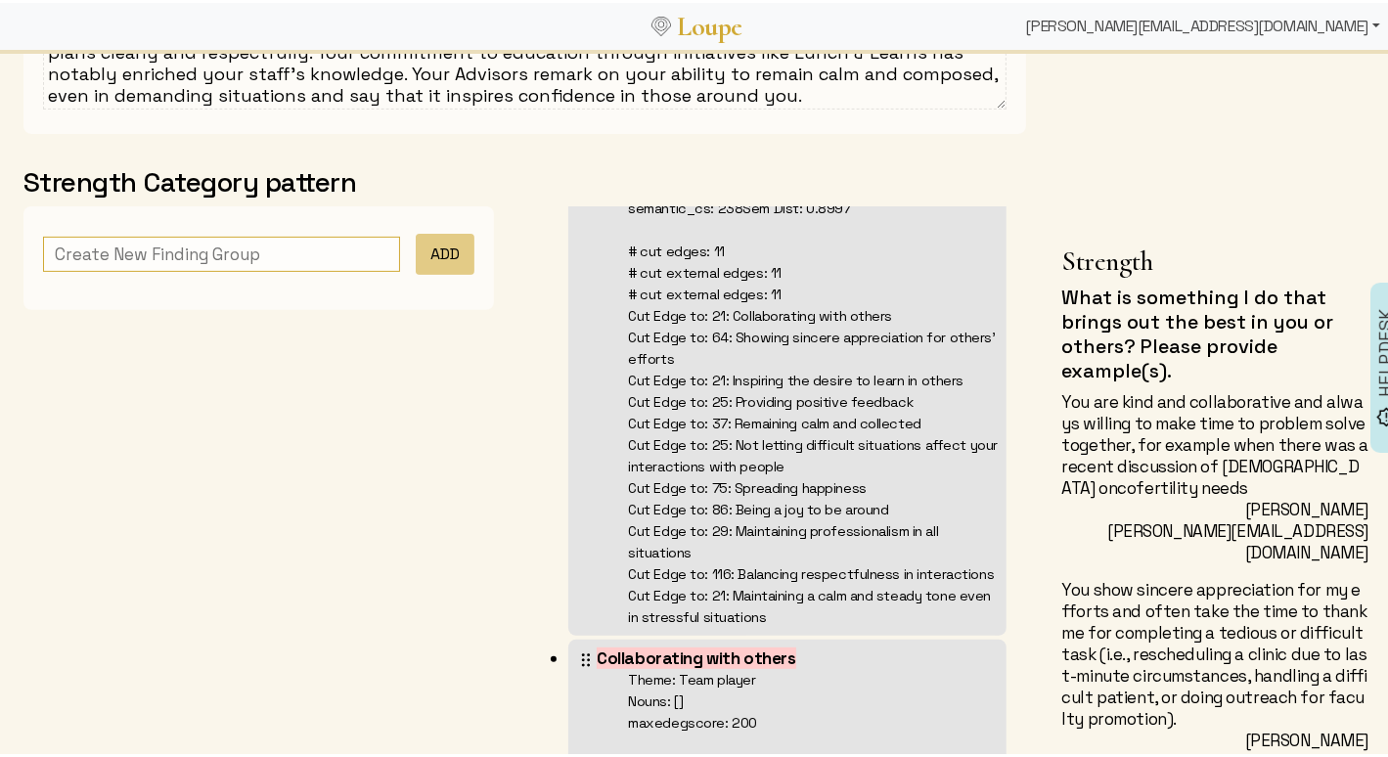
click at [1298, 29] on div "mara@askloupe.com" at bounding box center [1203, 23] width 370 height 39
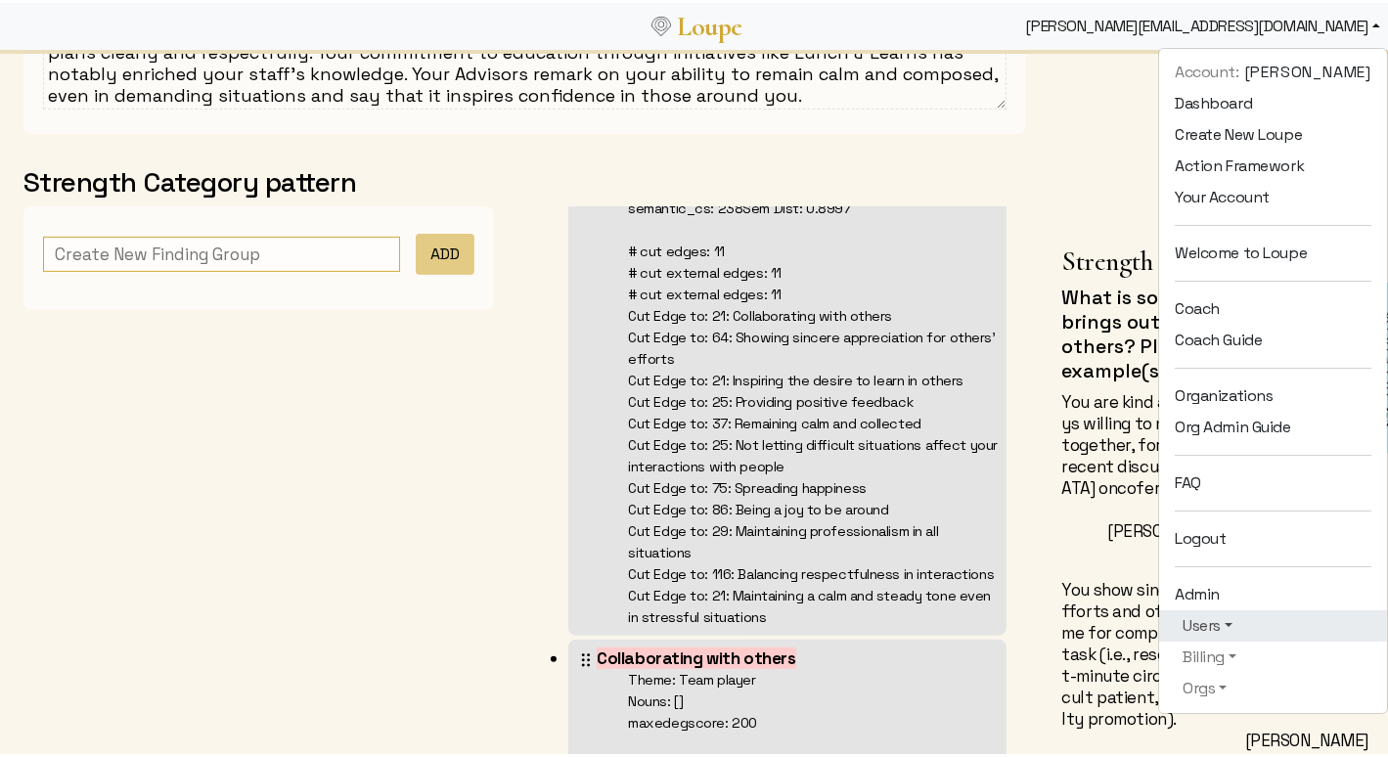
click at [1207, 625] on link "Users" at bounding box center [1273, 622] width 197 height 23
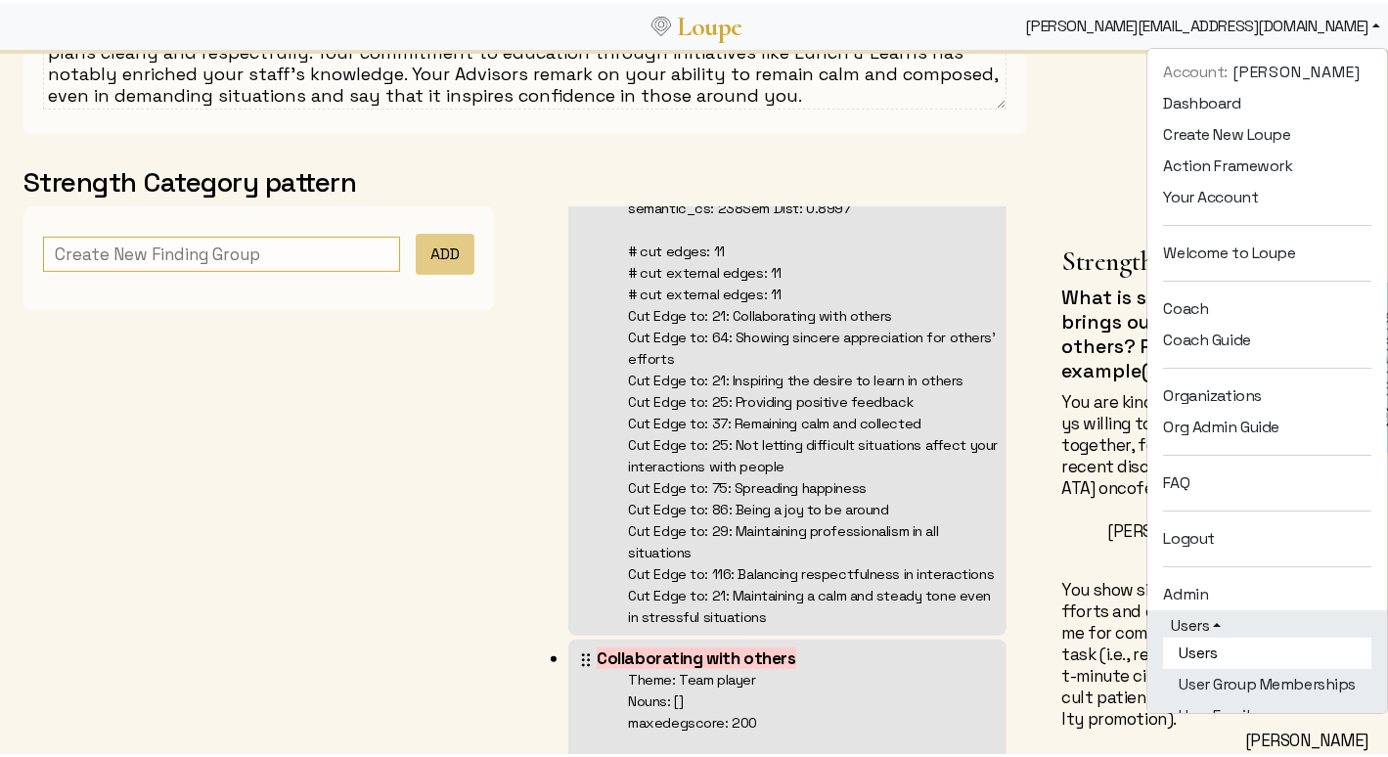
click at [1210, 639] on link "Users" at bounding box center [1267, 650] width 208 height 31
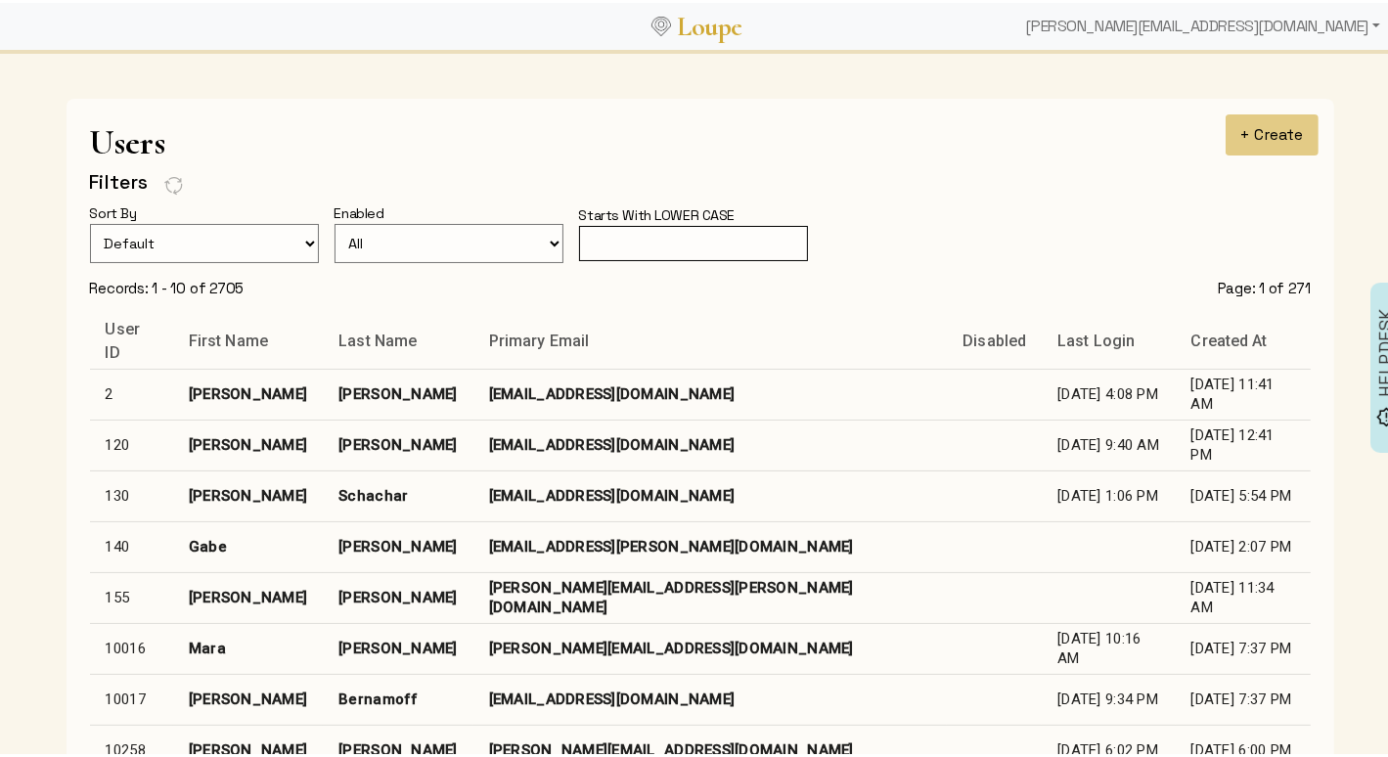
click at [749, 228] on input "text" at bounding box center [693, 241] width 229 height 36
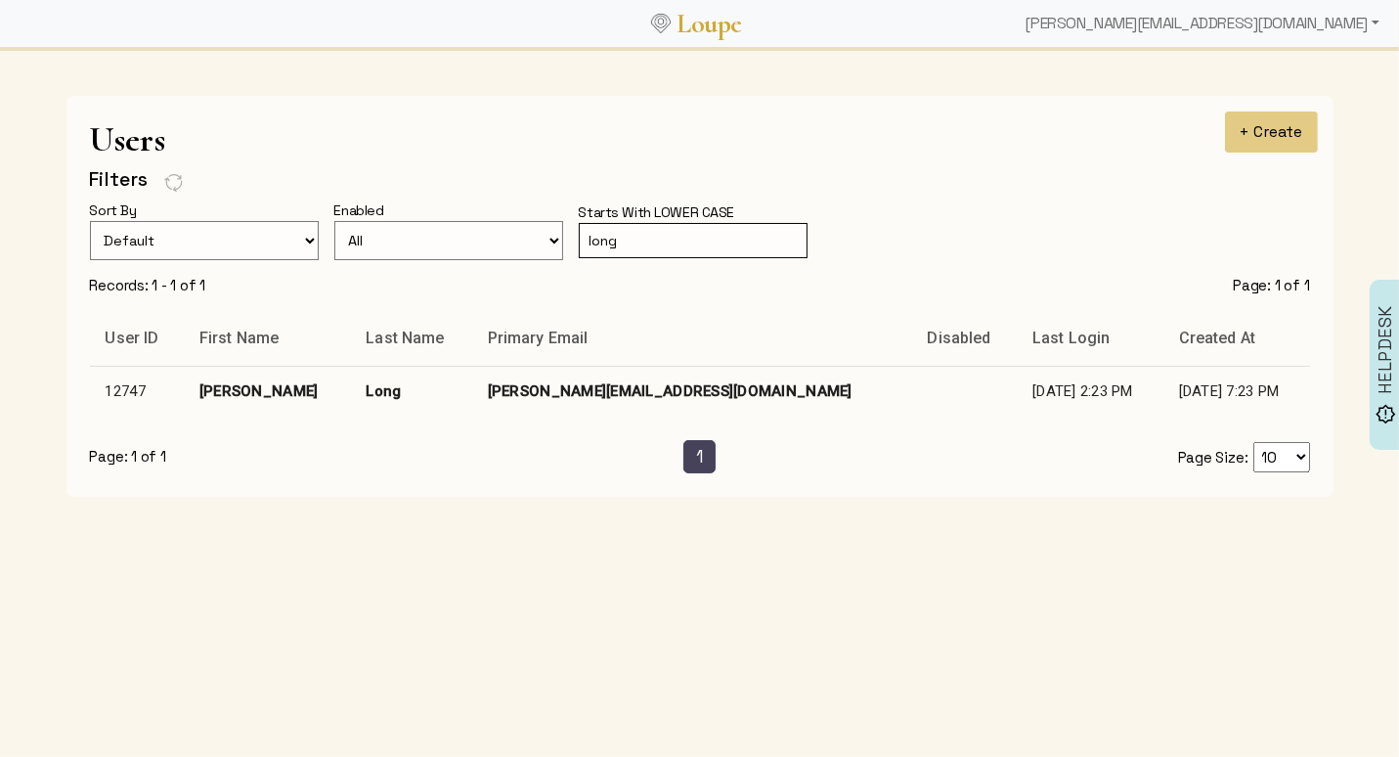
type input "long"
click at [637, 387] on td "helen.long@case.edu" at bounding box center [692, 391] width 440 height 51
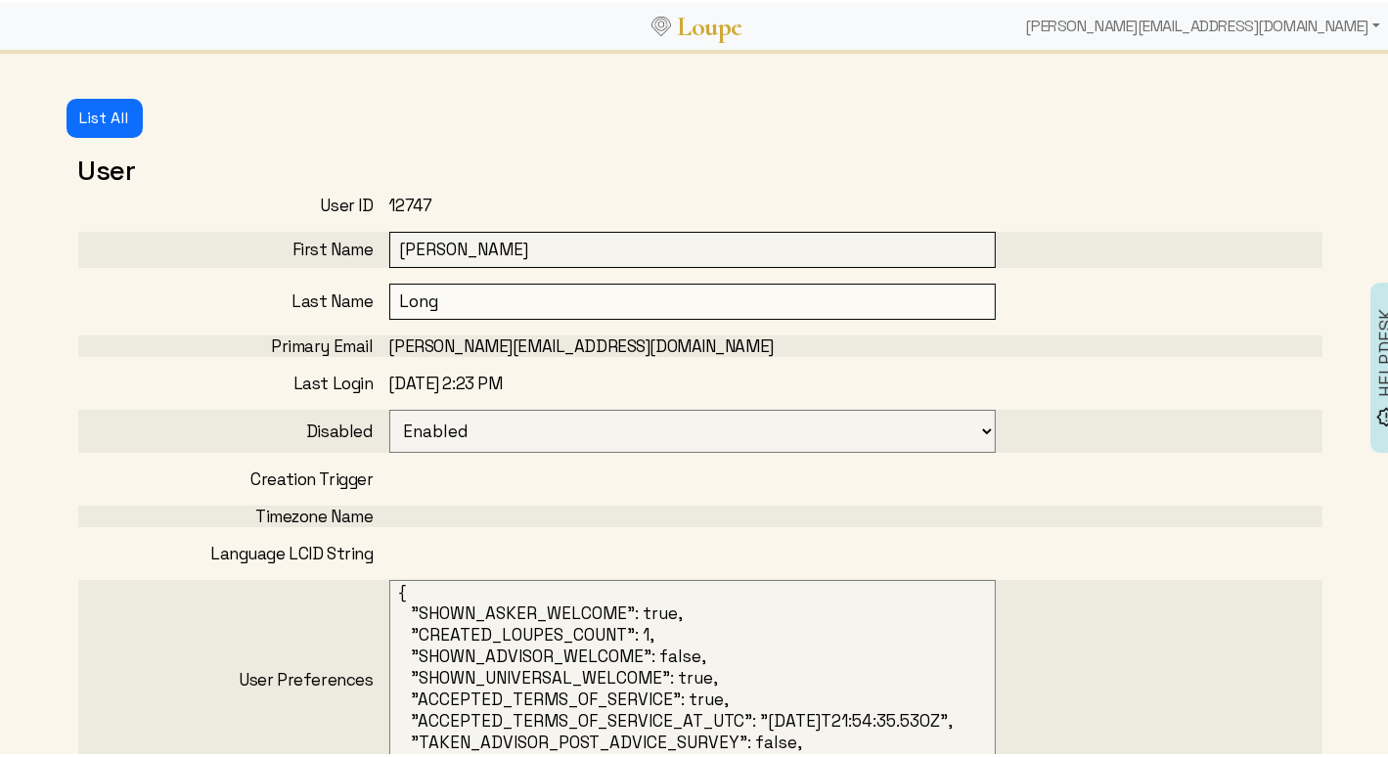
select select
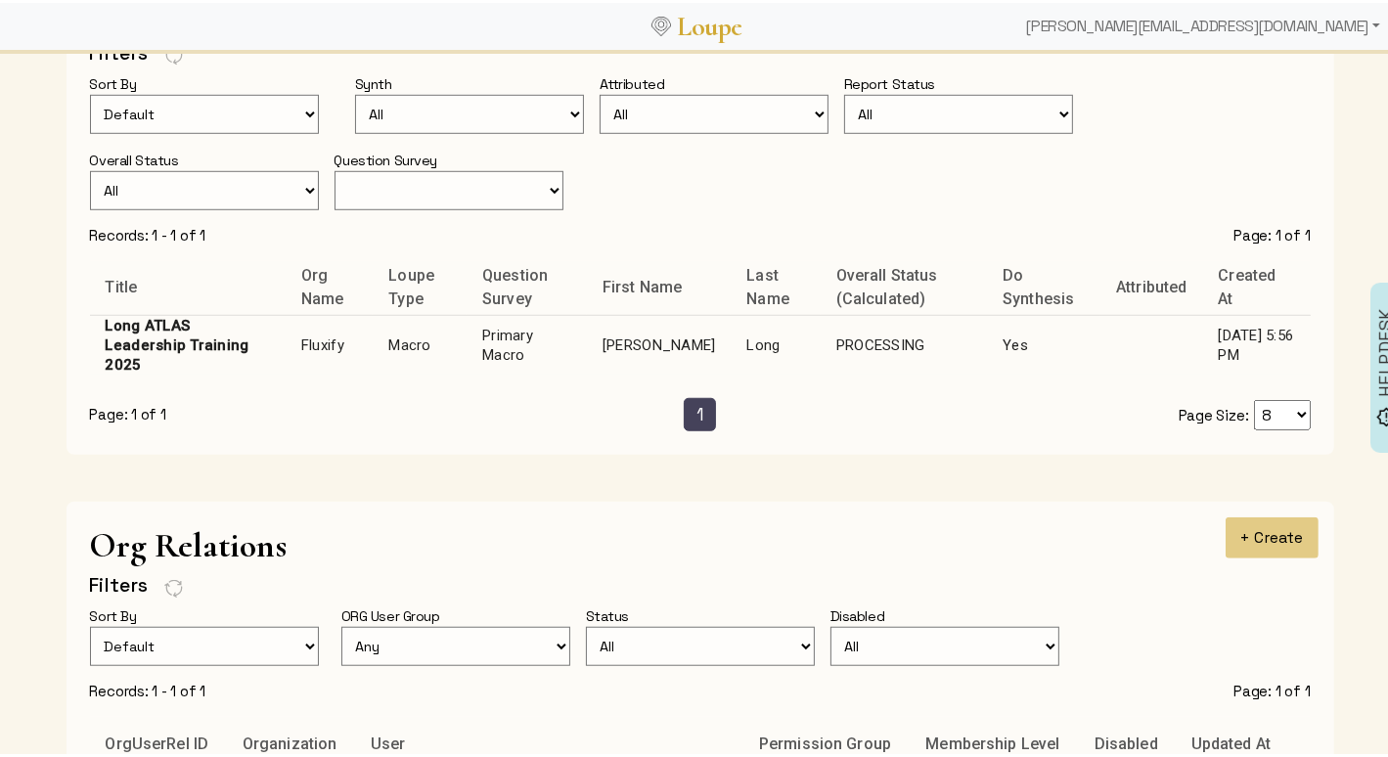
scroll to position [1354, 0]
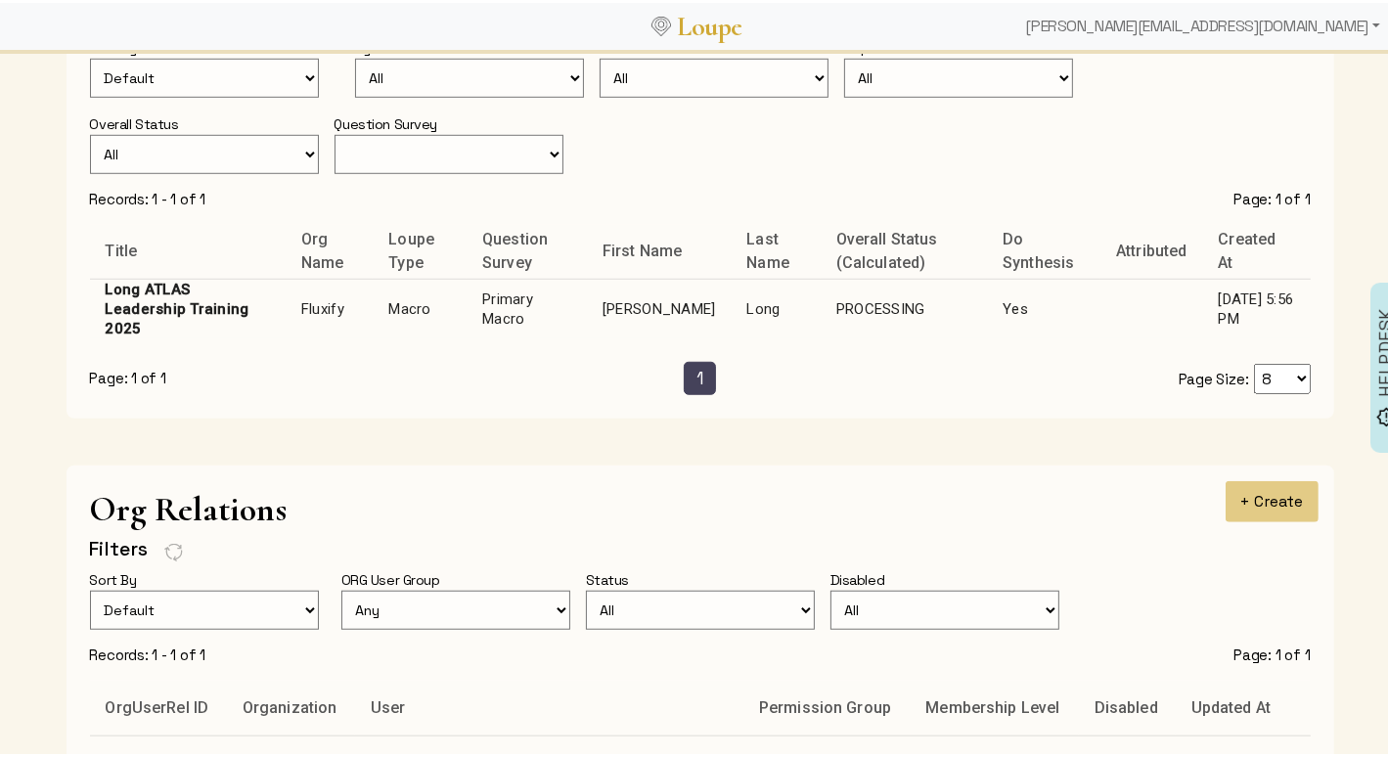
click at [620, 306] on td "Helen" at bounding box center [659, 307] width 144 height 60
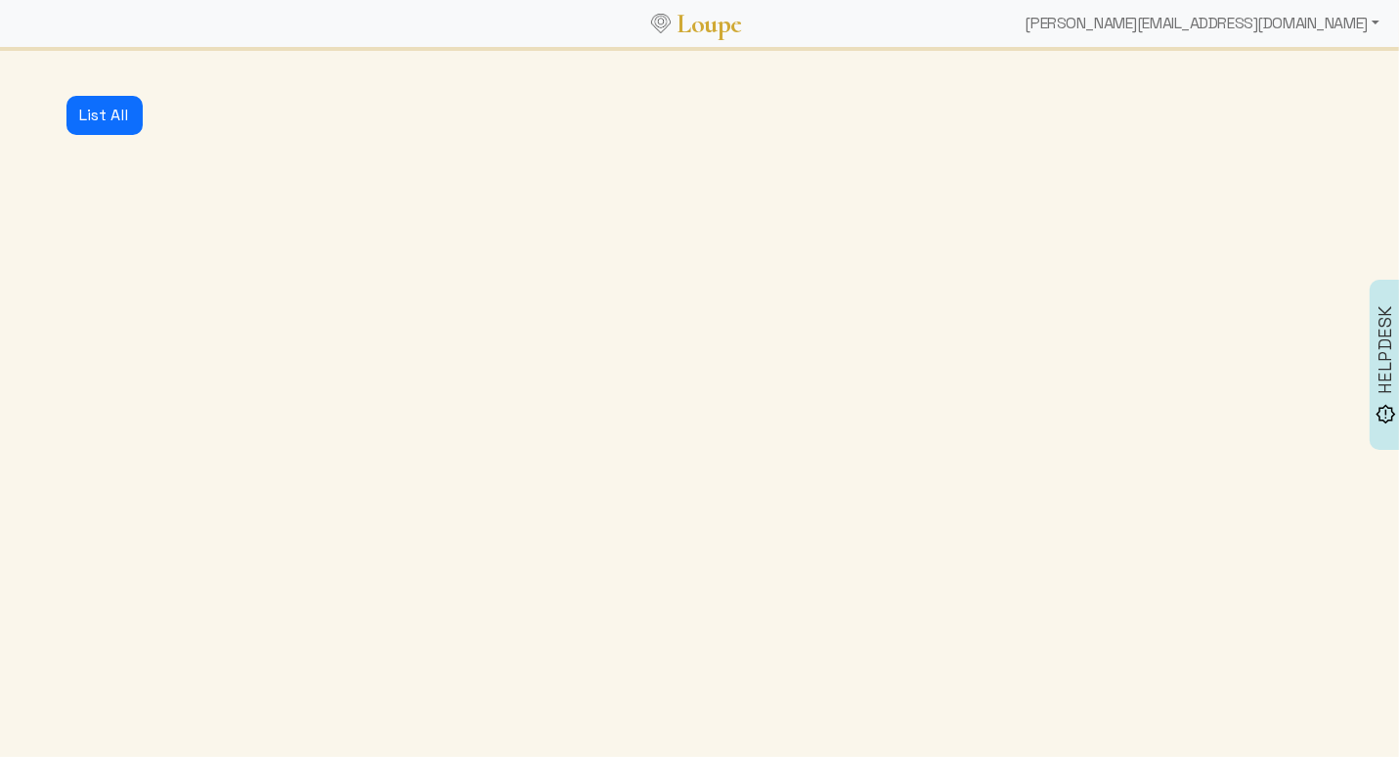
select select "3001"
select select "1: CLOSED"
select select "1: PROCESSING"
select select "4: ADVICE_CLOSED"
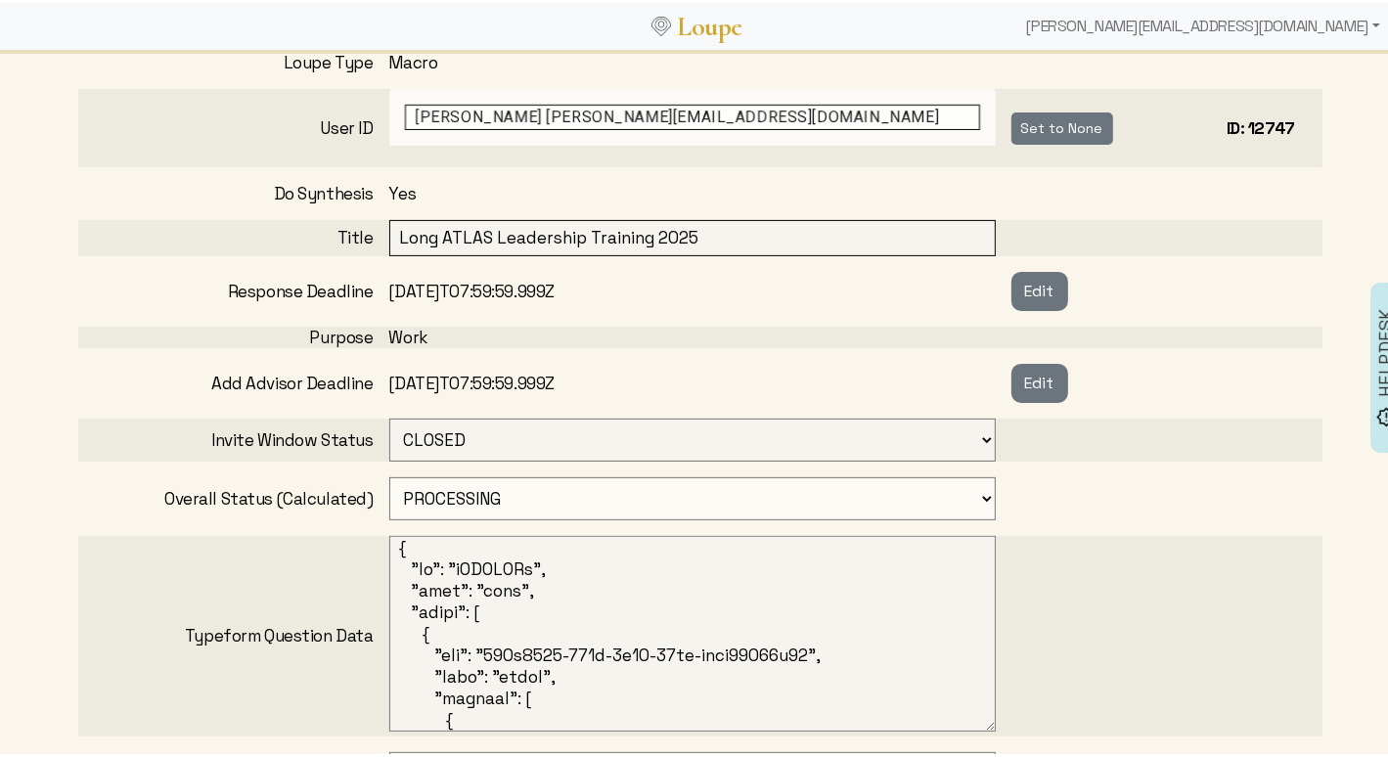
scroll to position [464, 0]
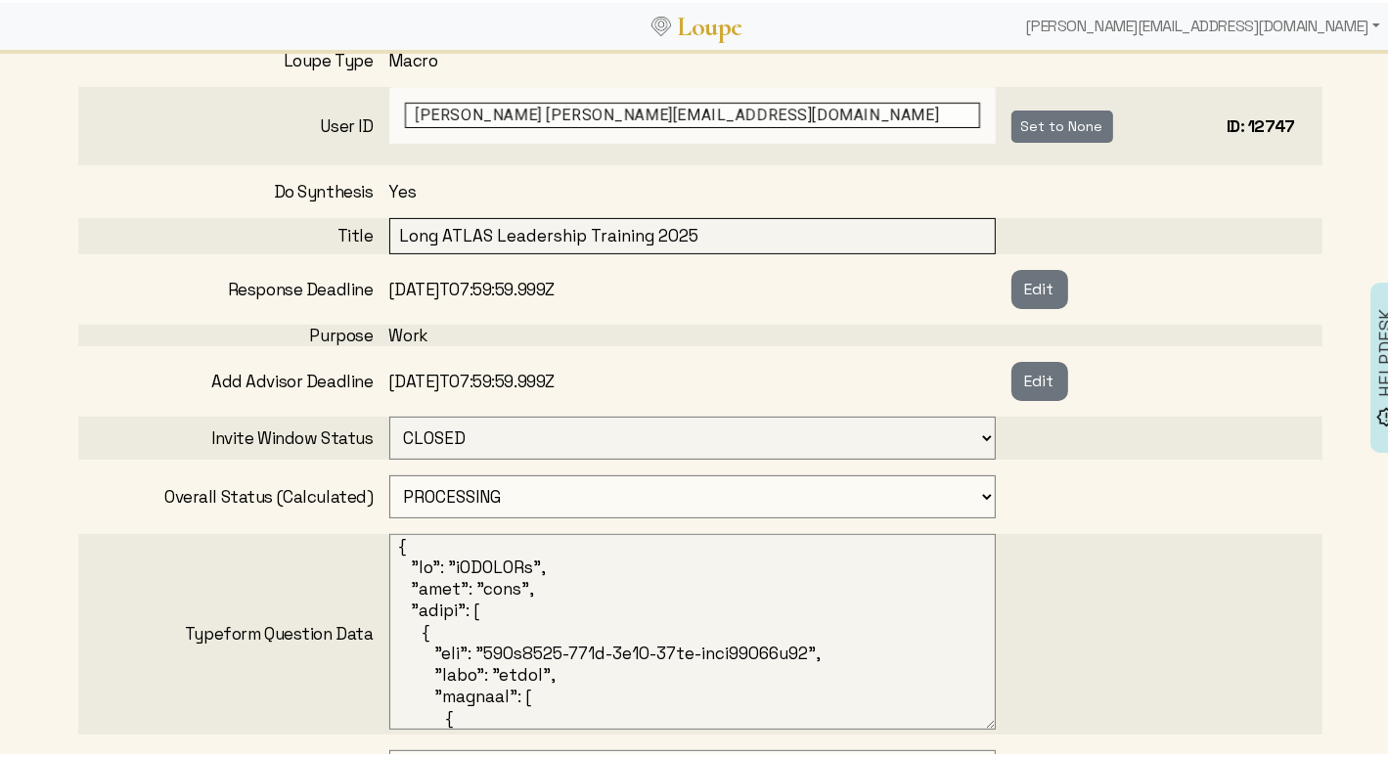
click at [574, 423] on select "OPEN CLOSED" at bounding box center [692, 435] width 606 height 43
click at [1032, 280] on button "Edit" at bounding box center [1039, 286] width 57 height 39
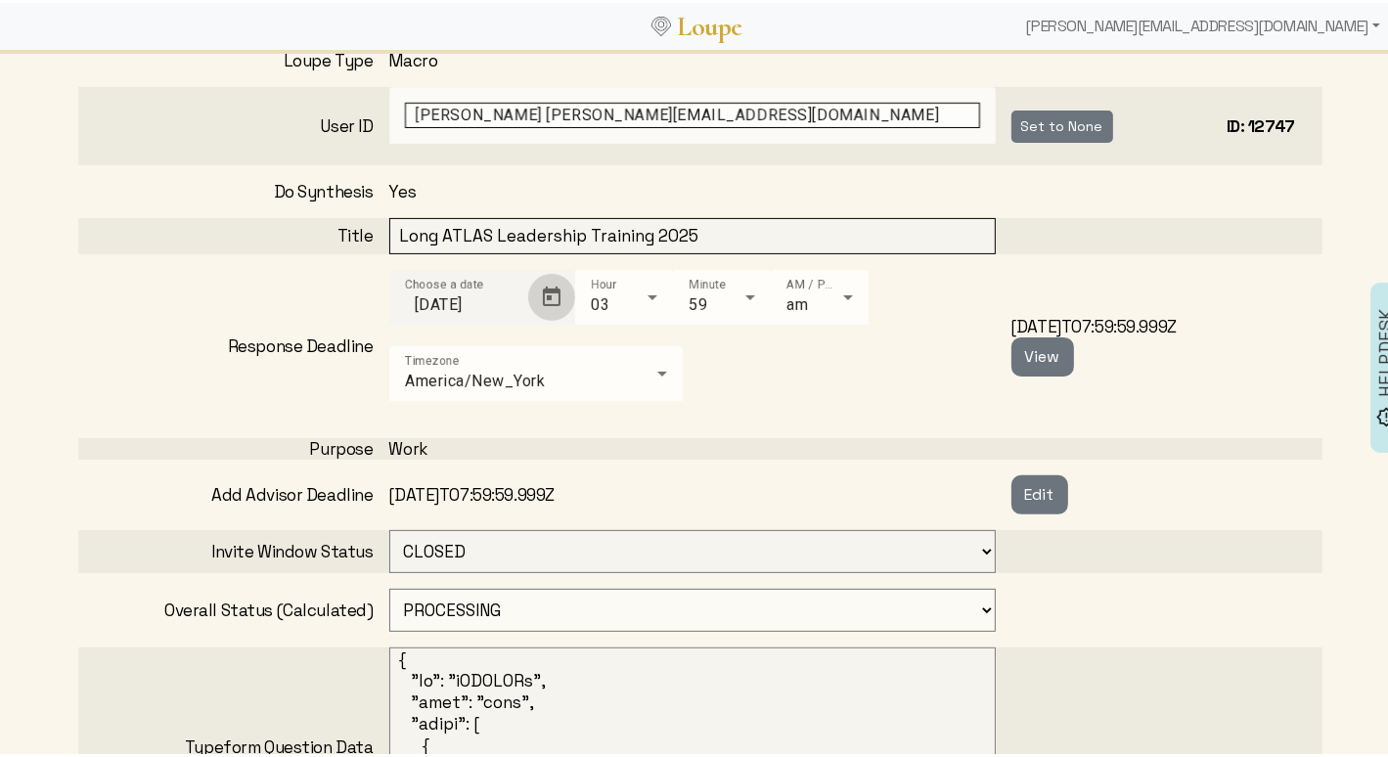
click at [544, 290] on span "Open calendar" at bounding box center [551, 294] width 47 height 47
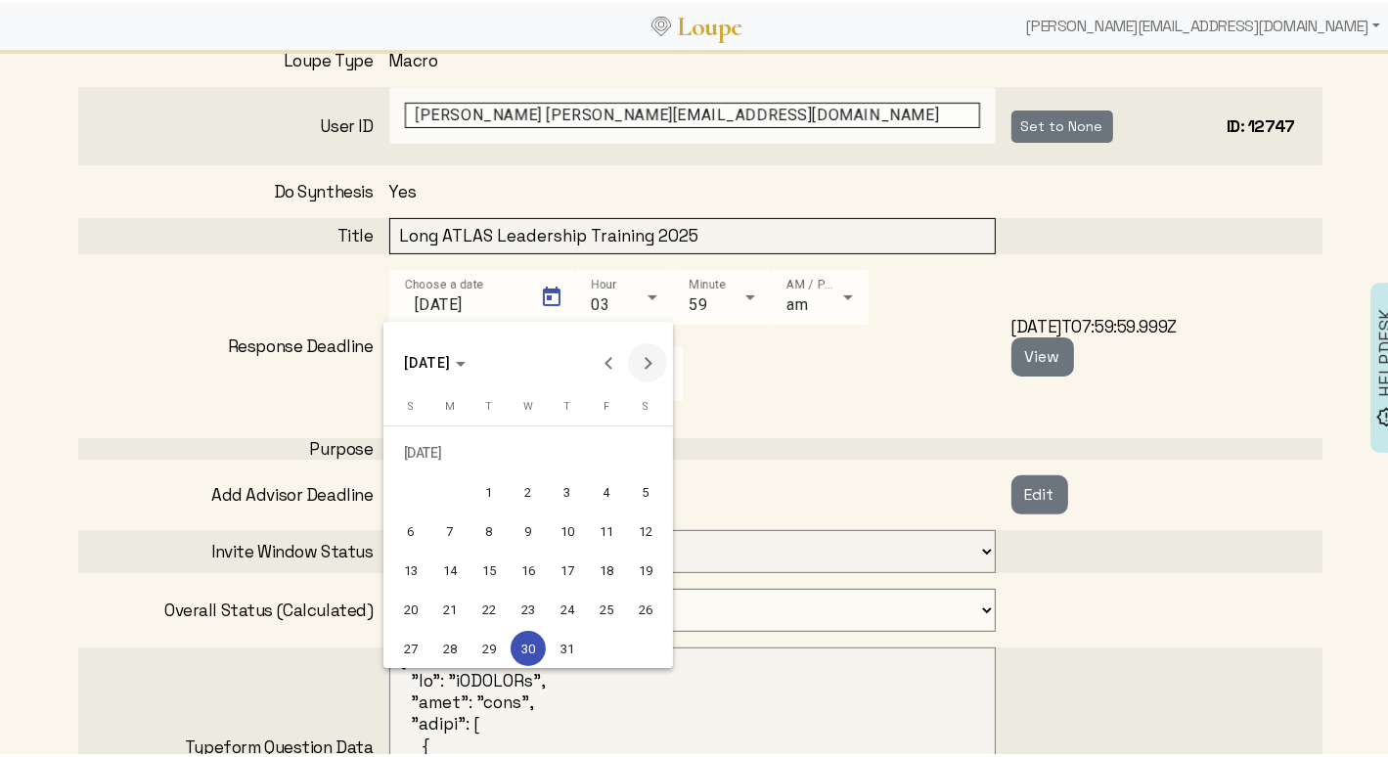
click at [647, 362] on button "Next month" at bounding box center [647, 359] width 39 height 39
click at [497, 600] on div "26" at bounding box center [488, 606] width 35 height 35
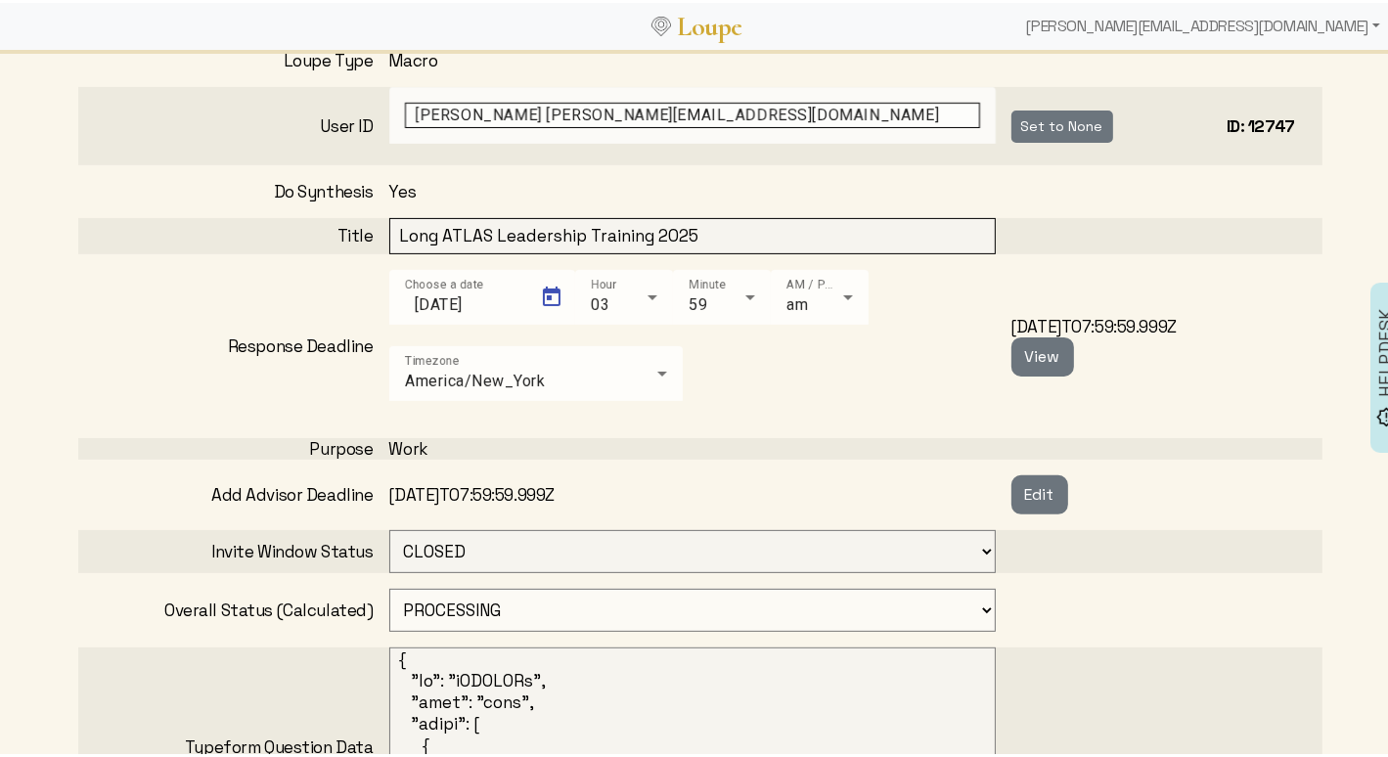
type input "8/26/2025"
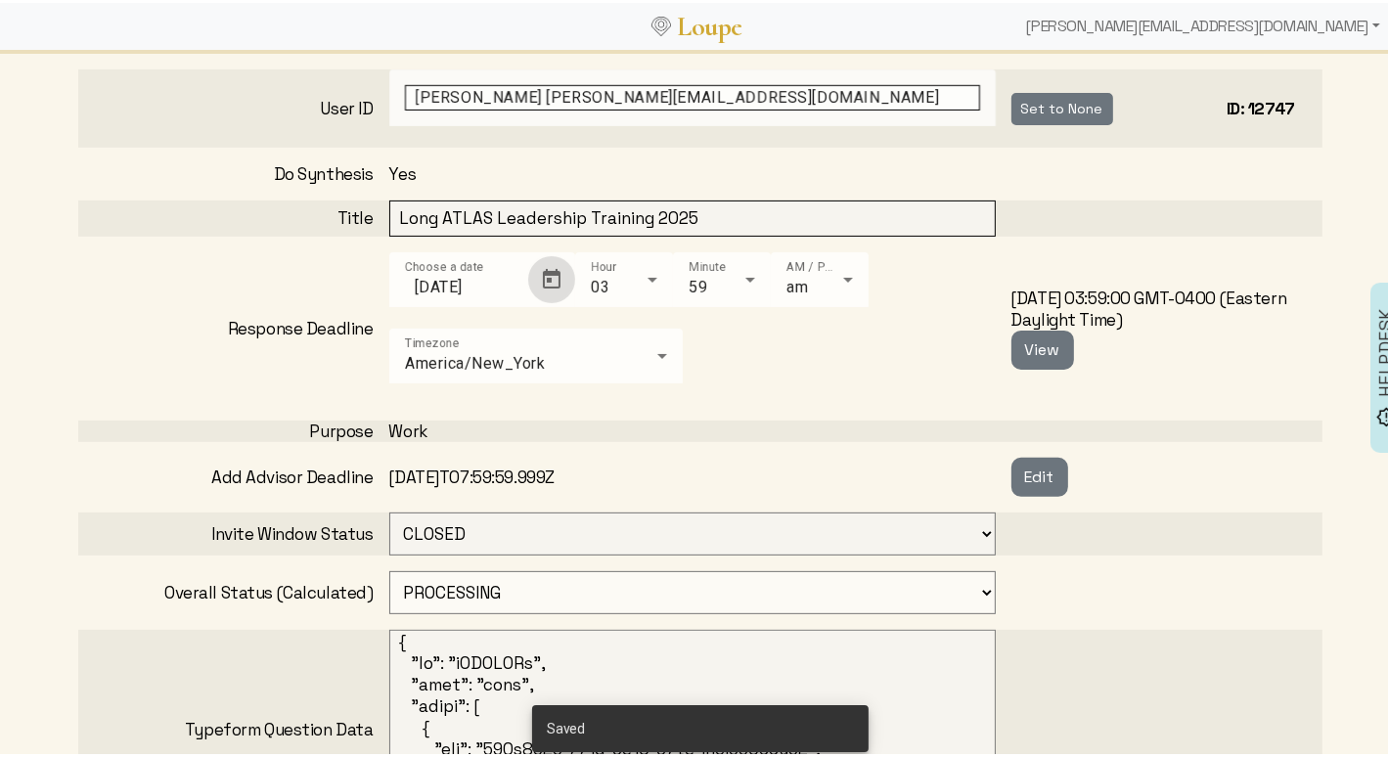
scroll to position [483, 0]
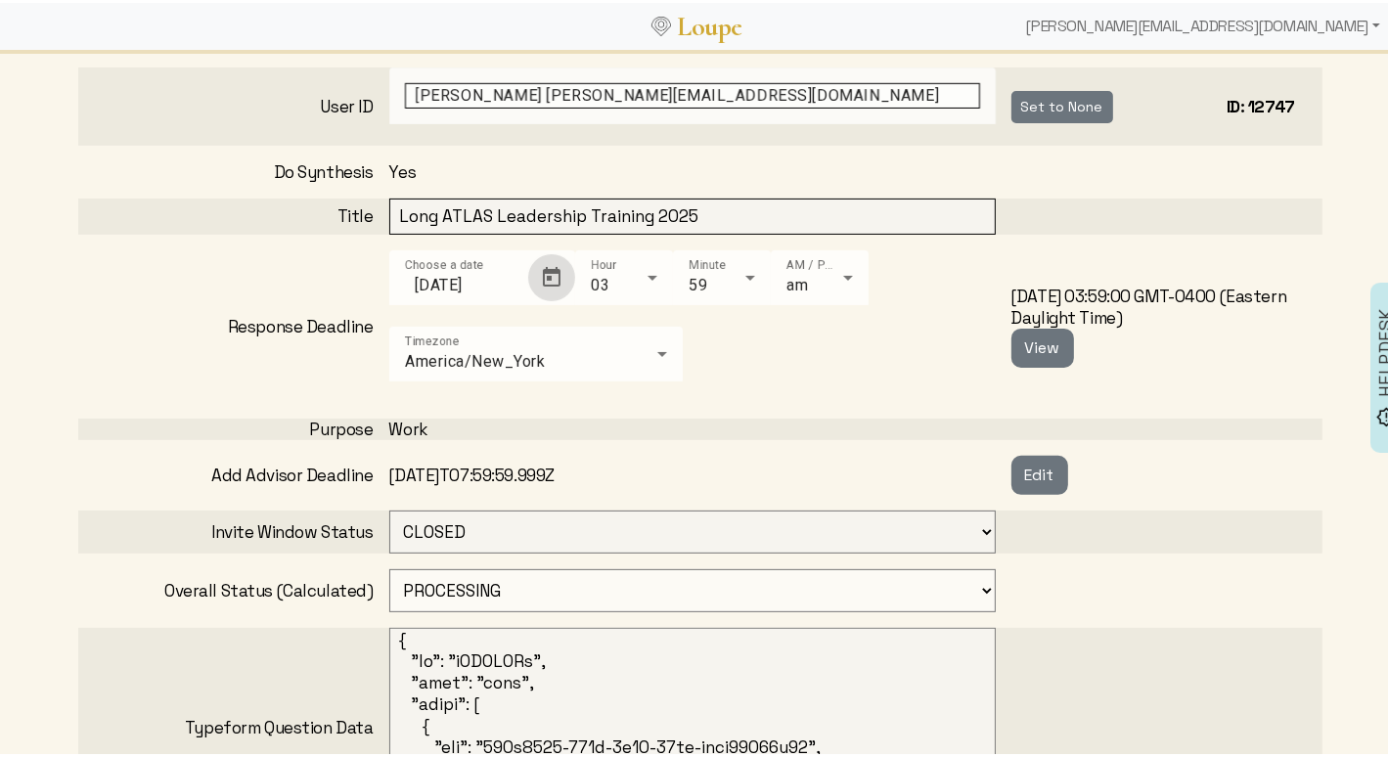
click at [510, 522] on select "OPEN CLOSED" at bounding box center [692, 529] width 606 height 43
select select "0: OPEN"
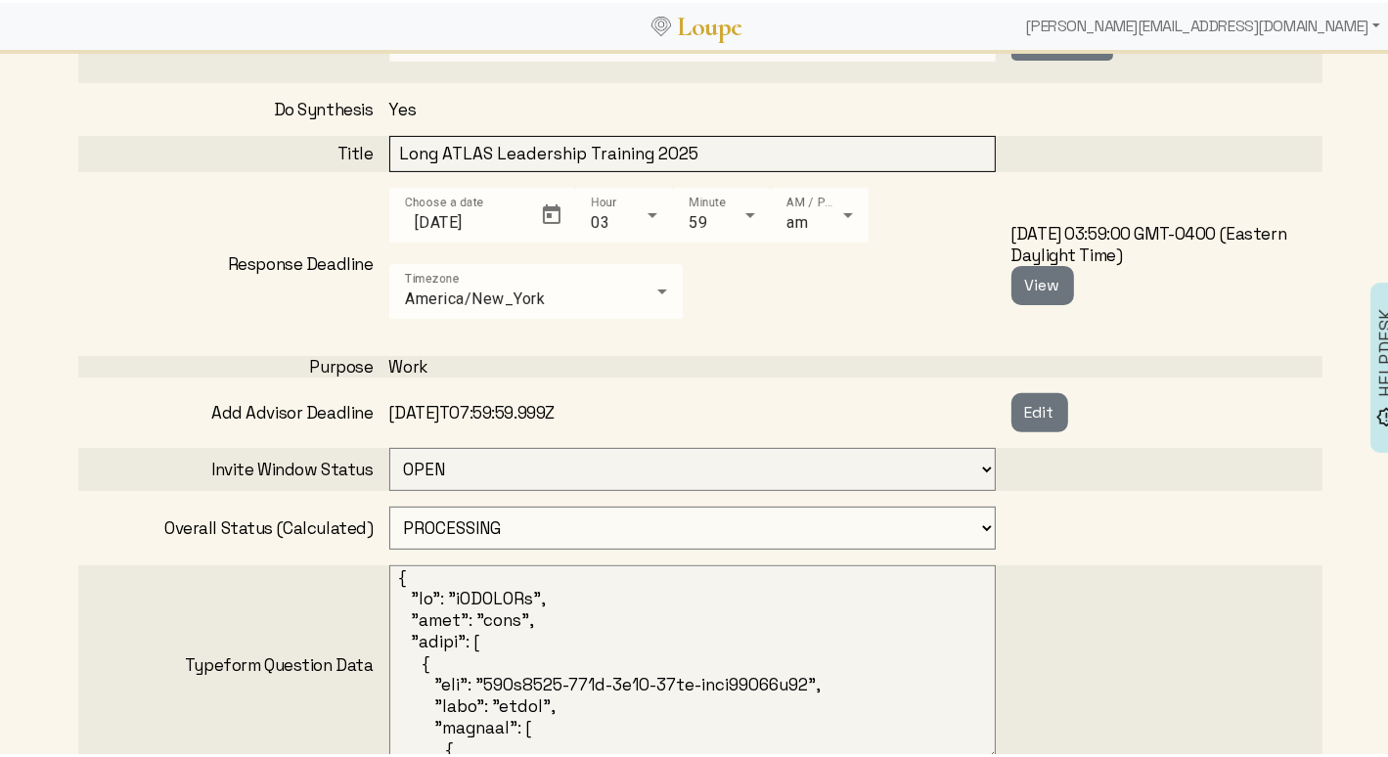
scroll to position [608, 0]
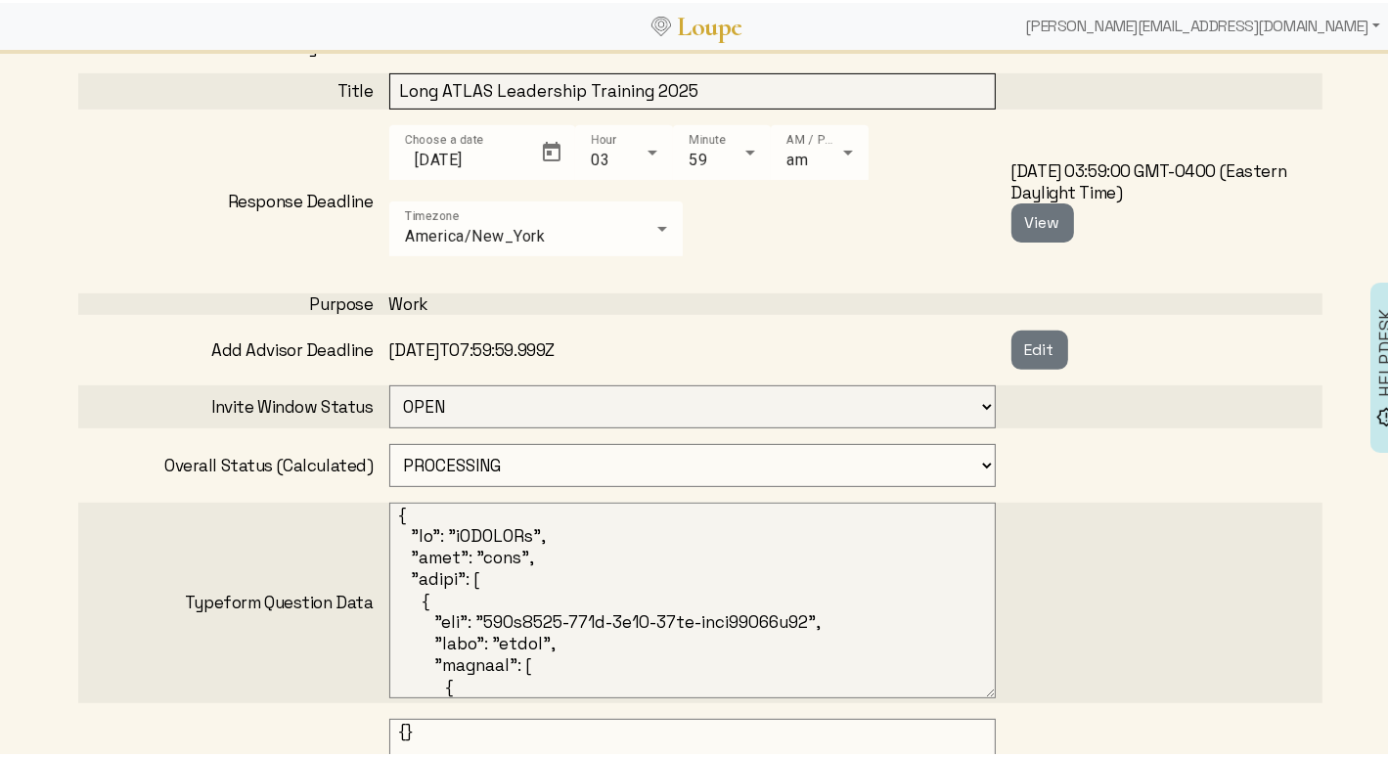
click at [484, 464] on select "OPEN PROCESSING READY ARCHIVED CANCELED CONCEIVED WAITING_FOR_FEEDBACK" at bounding box center [692, 462] width 606 height 43
select select "0: OPEN"
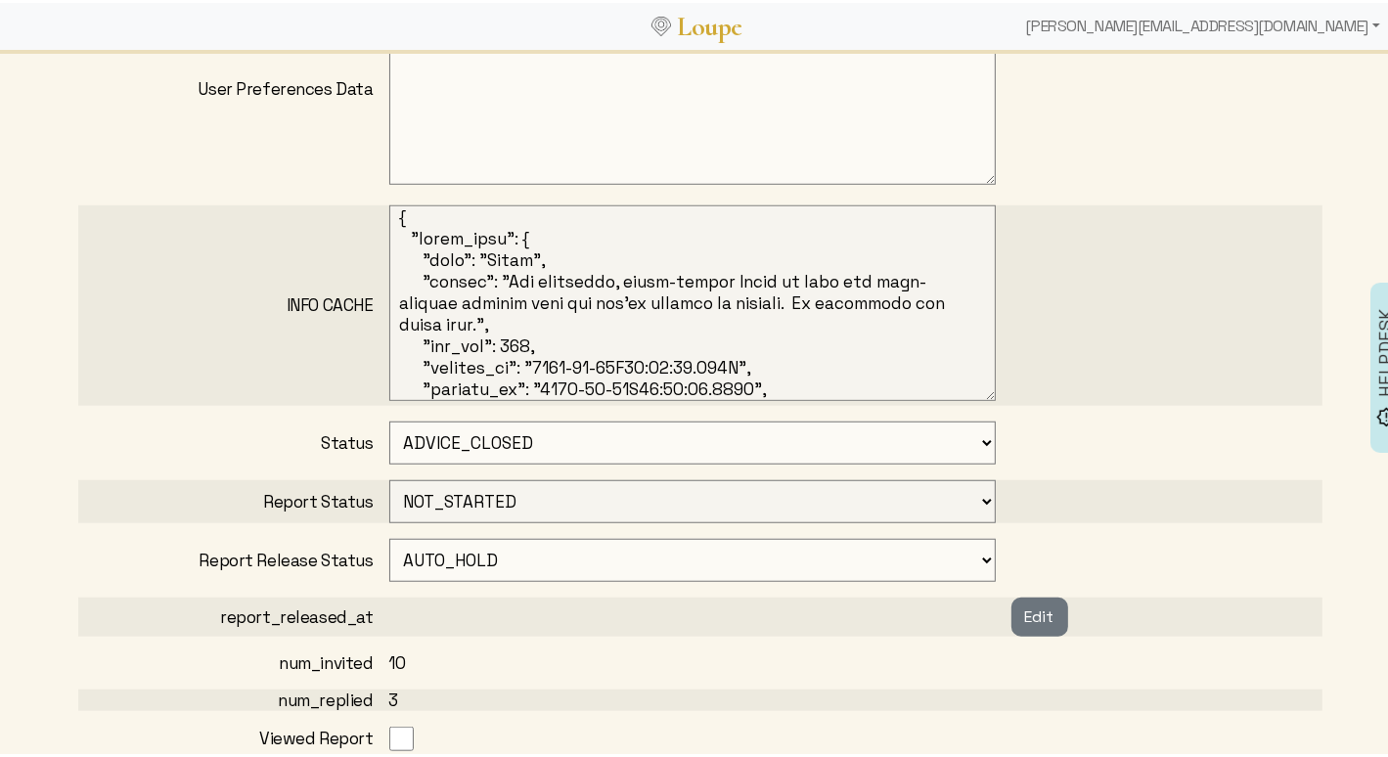
scroll to position [1341, 0]
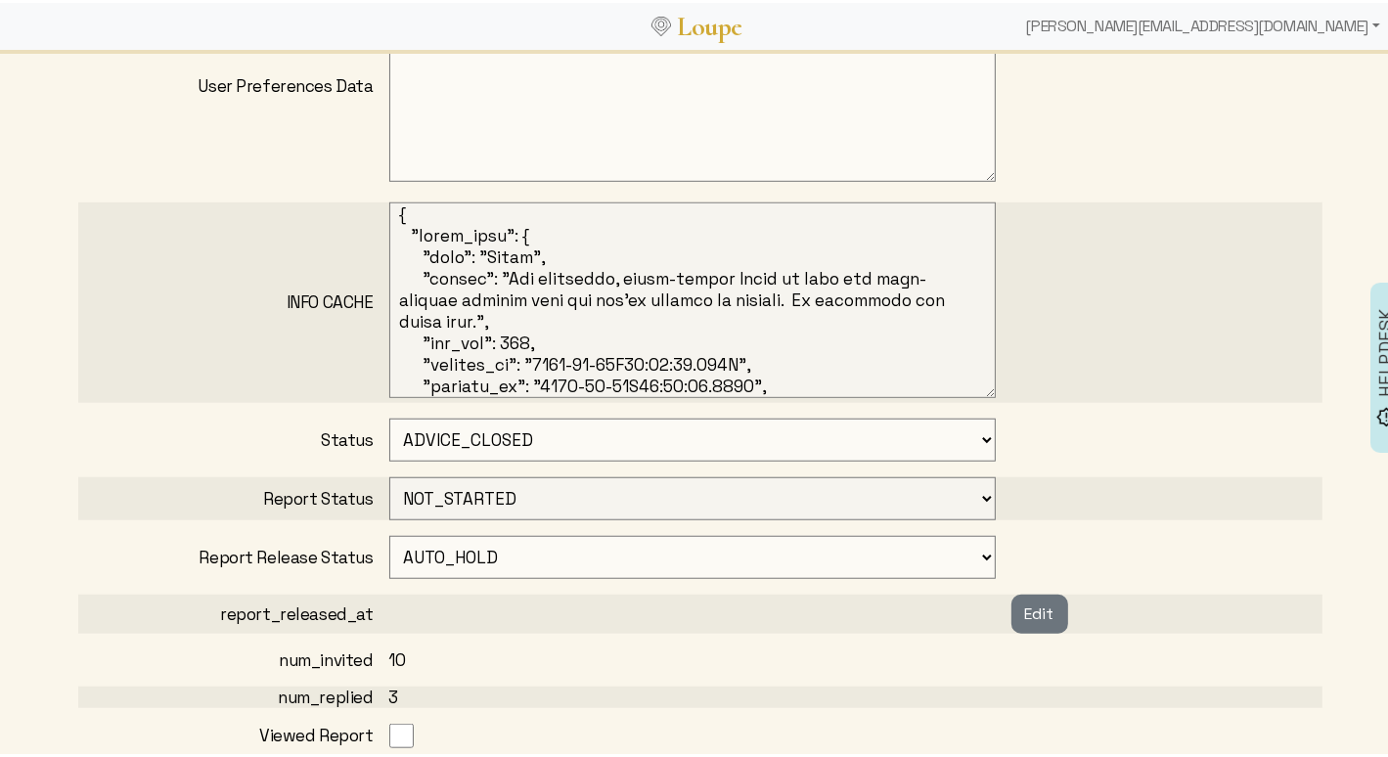
click at [449, 436] on select "CONCEIVED SURVEY_CREATED SOME_ADVISORS_INVITED MIN_ADVISORS_INVITED ADVICE_CLOS…" at bounding box center [692, 437] width 606 height 43
select select "3: MIN_ADVISORS_INVITED"
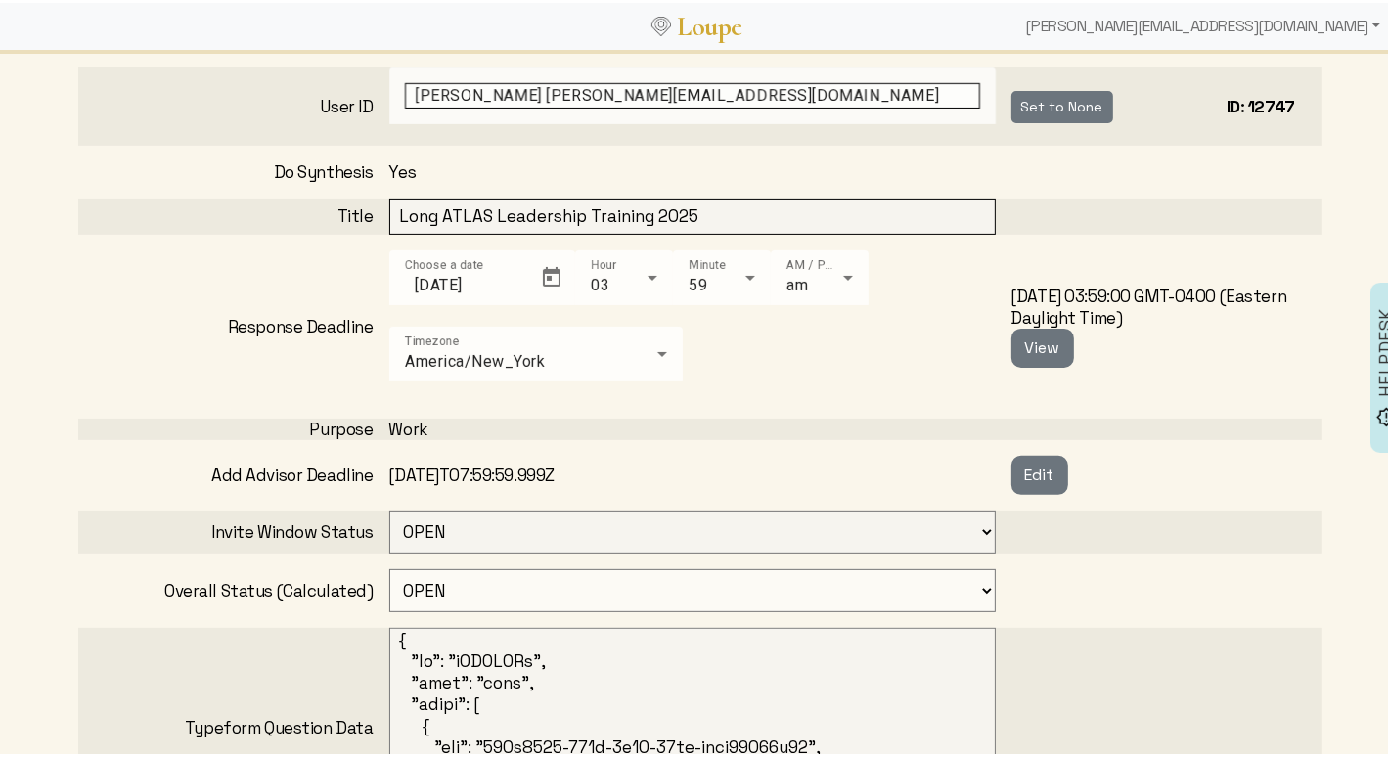
scroll to position [522, 0]
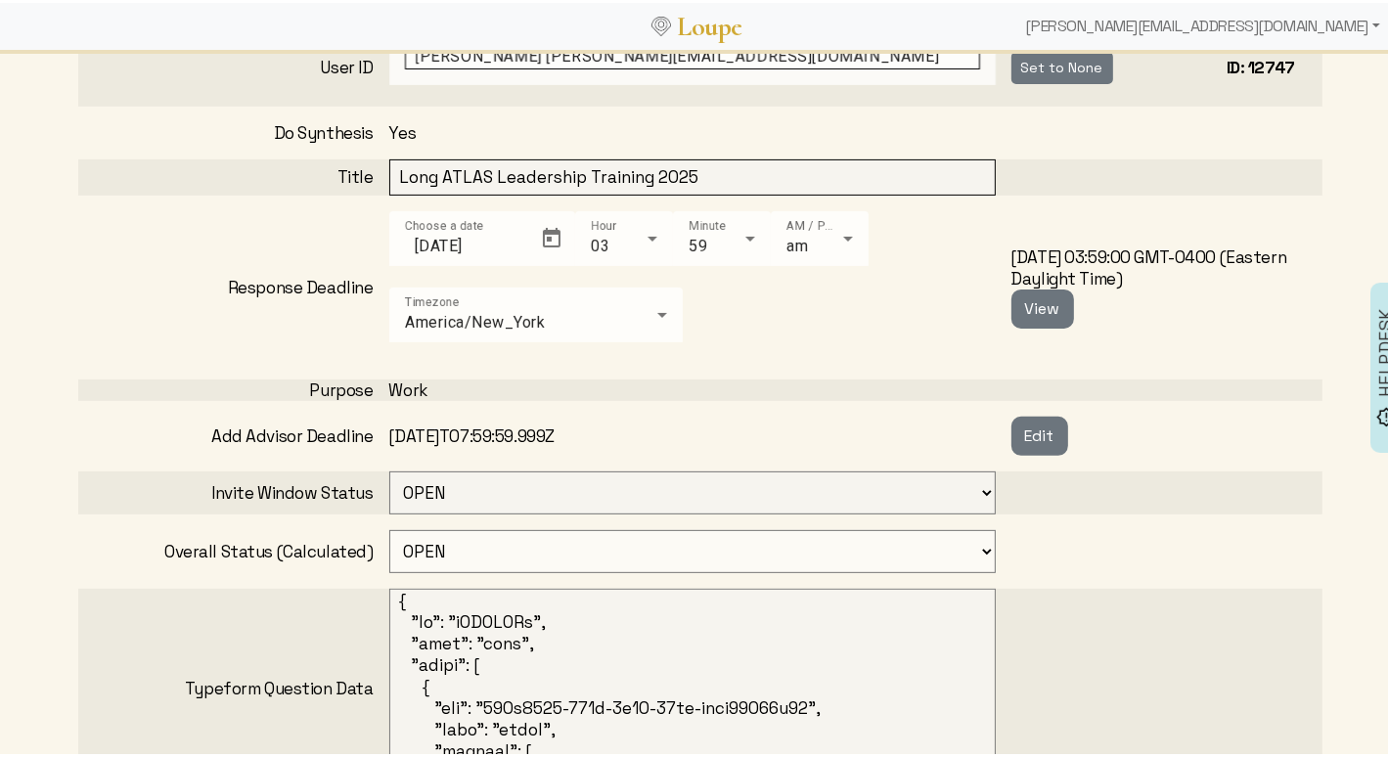
click at [444, 527] on select "OPEN PROCESSING READY ARCHIVED CANCELED CONCEIVED WAITING_FOR_FEEDBACK" at bounding box center [692, 548] width 606 height 43
select select "6: WAITING_FOR_FEEDBACK"
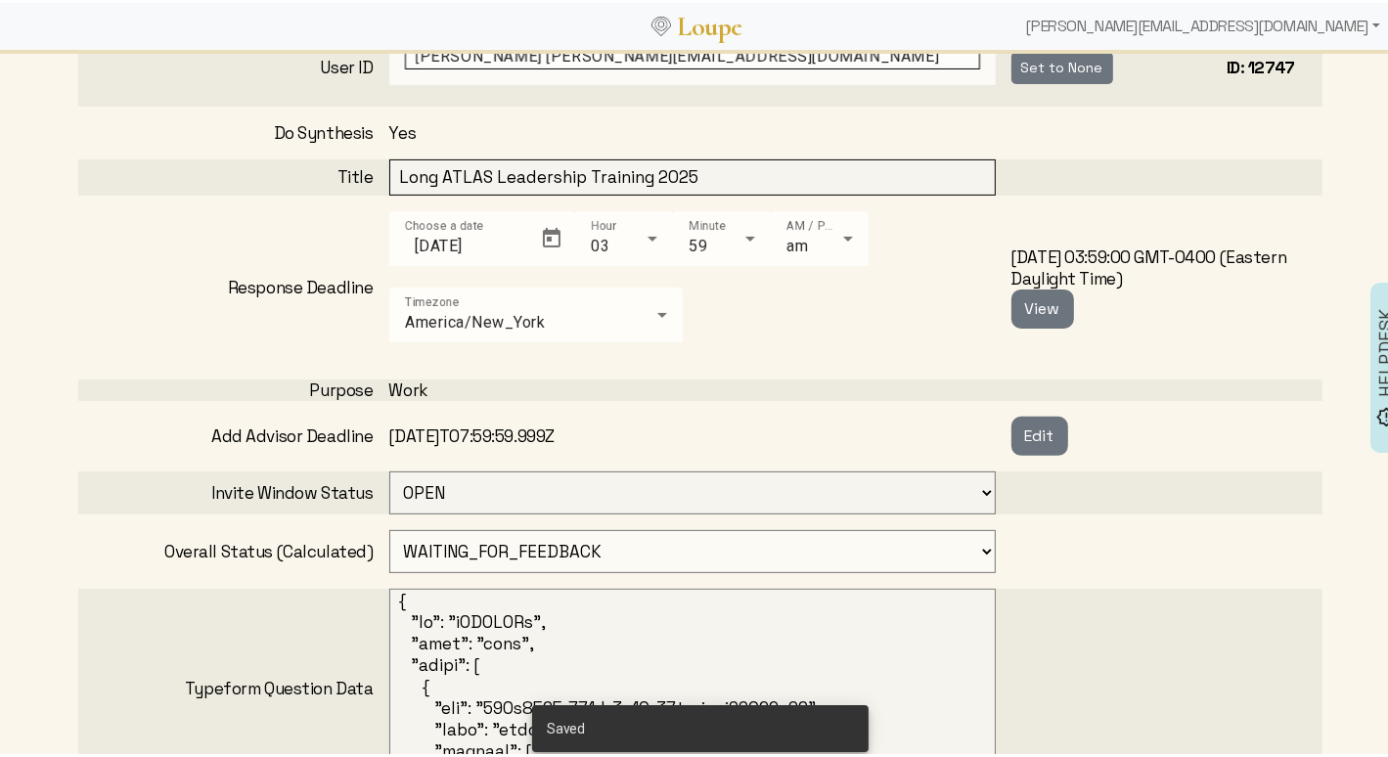
click at [474, 468] on select "OPEN CLOSED" at bounding box center [692, 489] width 606 height 43
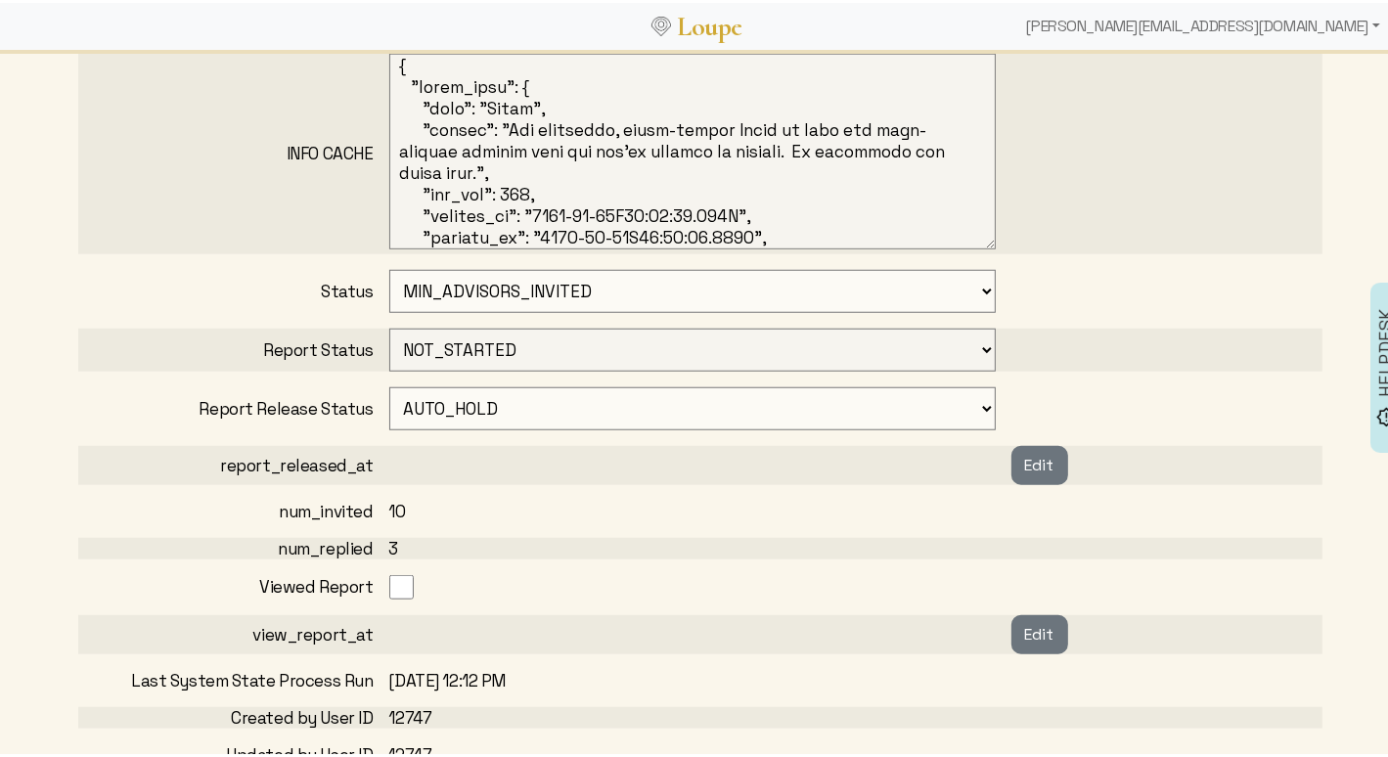
scroll to position [1528, 0]
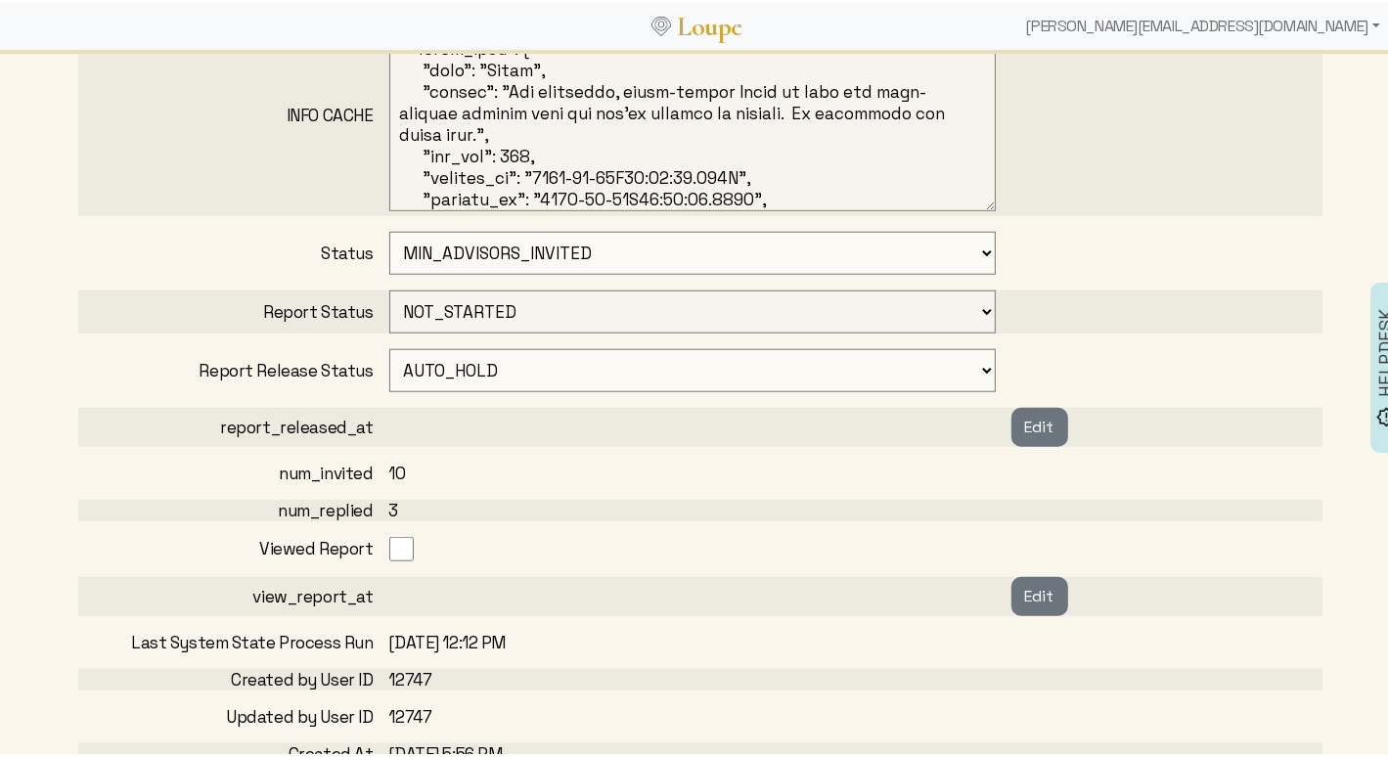
click at [485, 303] on select "NOT_STARTED FLAGGED_TO_START_SYNTH IN_PROGRESS ERROR GENERATED APPROVED" at bounding box center [692, 309] width 606 height 43
click at [401, 353] on select "AUTO_HOLD HOLD_TIL RELEASED" at bounding box center [692, 367] width 606 height 43
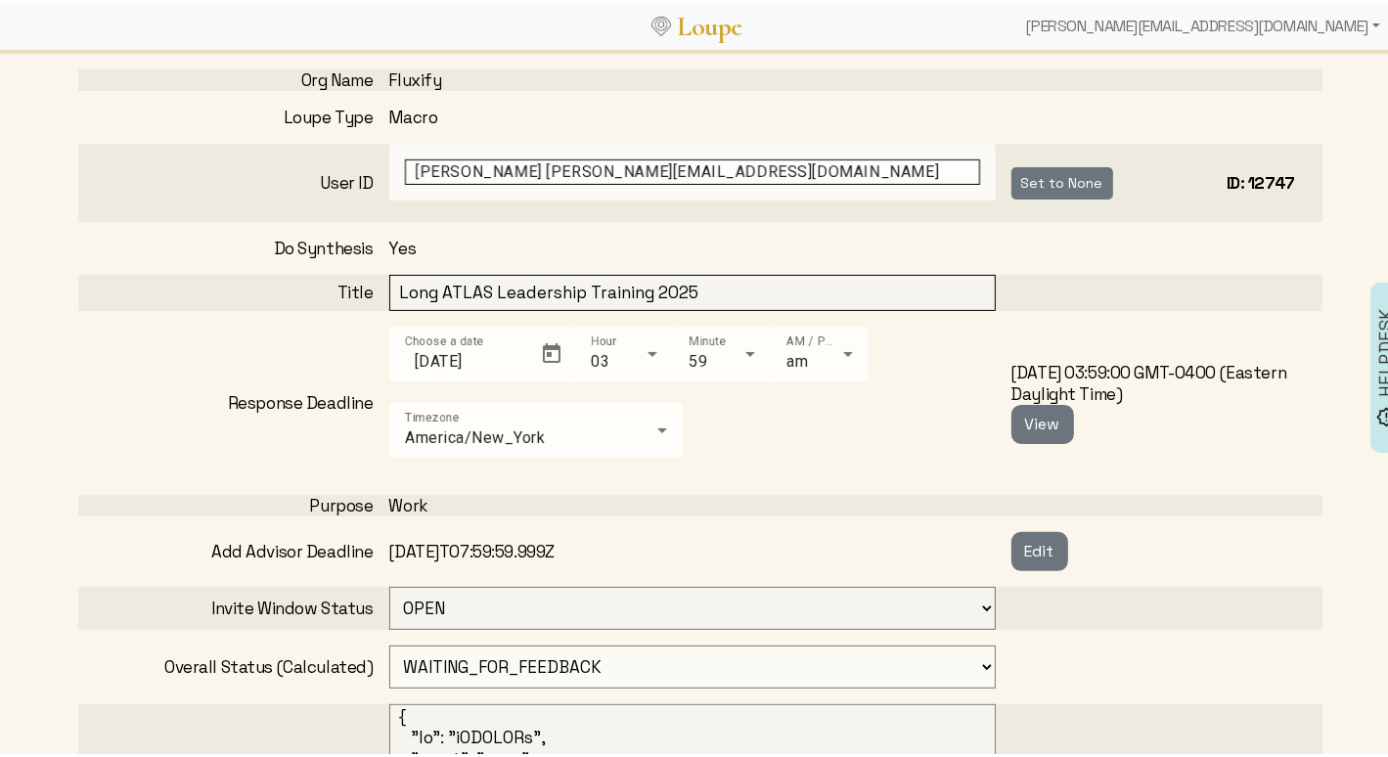
scroll to position [270, 0]
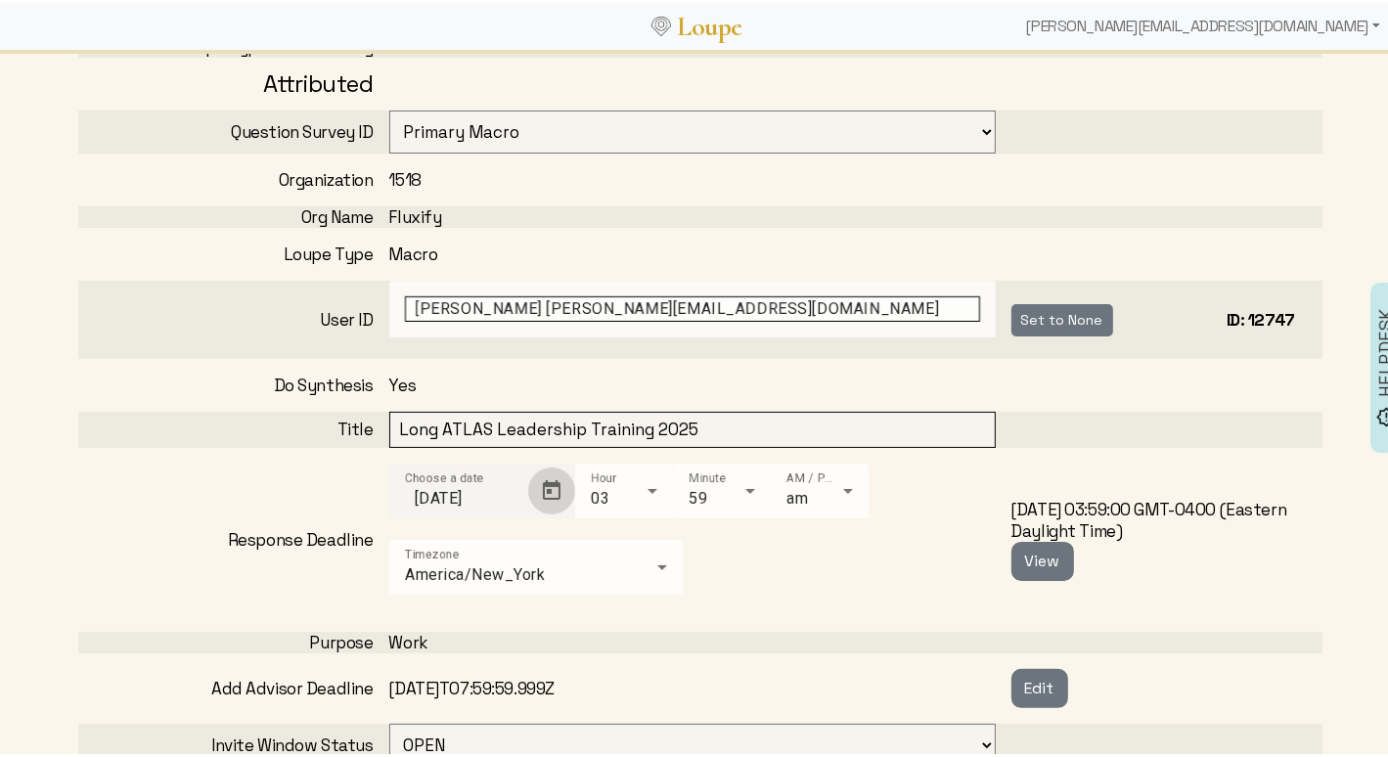
click at [547, 482] on span "Open calendar" at bounding box center [551, 488] width 47 height 47
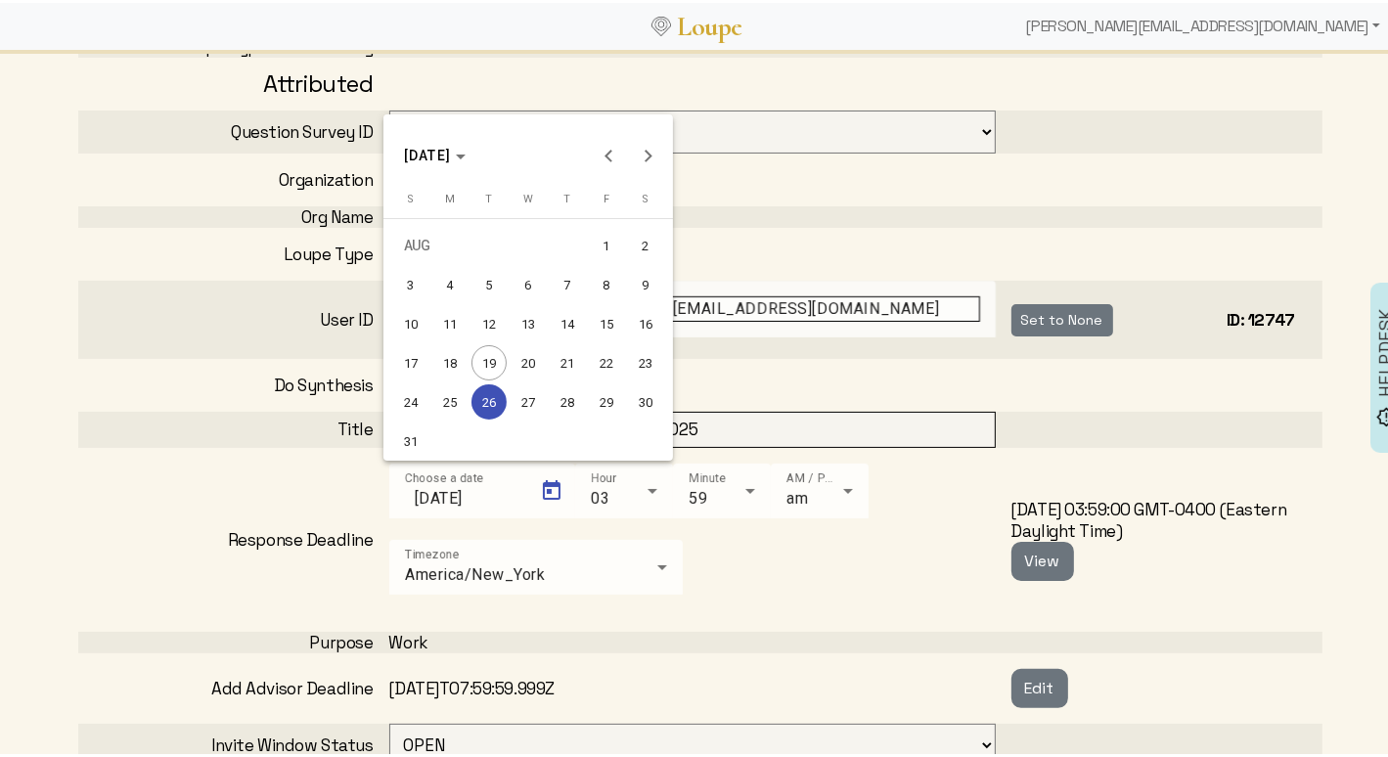
click at [613, 396] on div "29" at bounding box center [606, 398] width 35 height 35
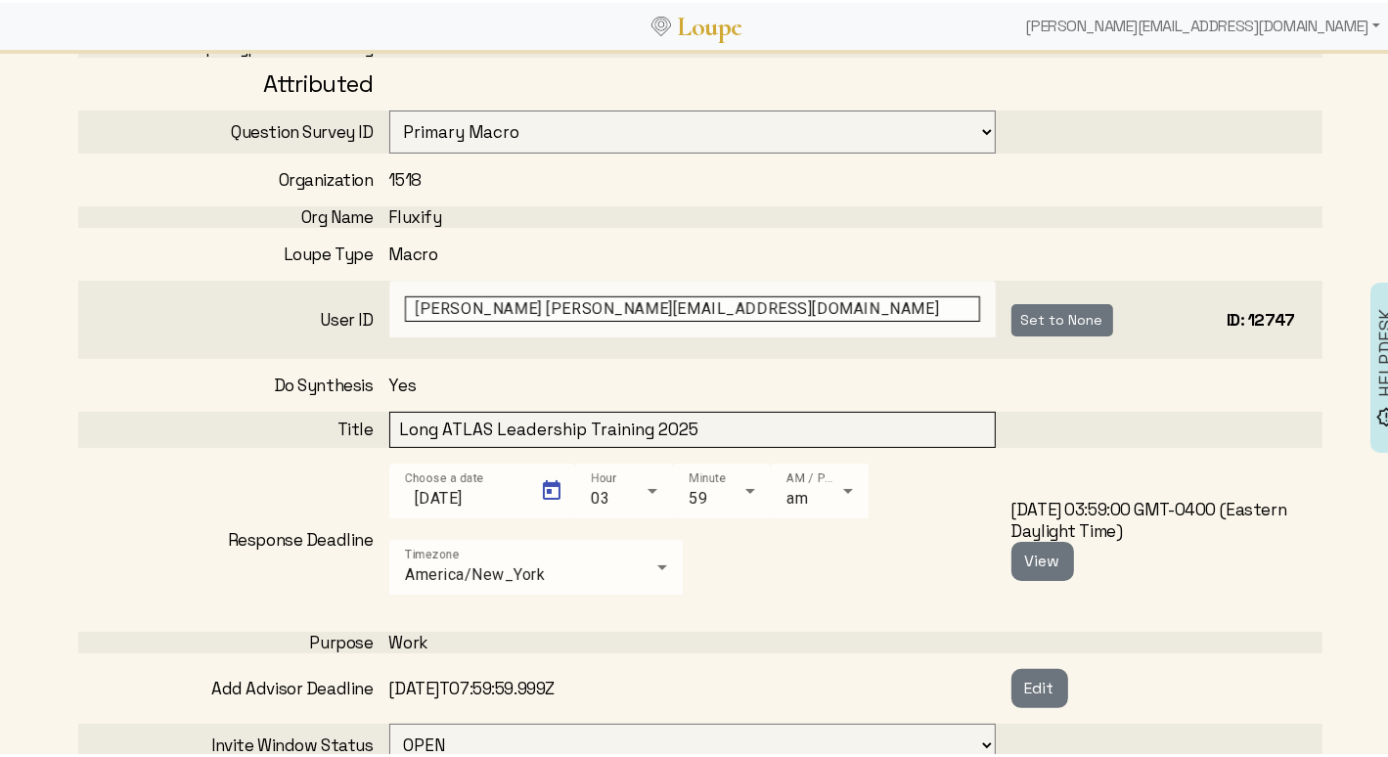
type input "8/29/2025"
